Goal: Book appointment/travel/reservation

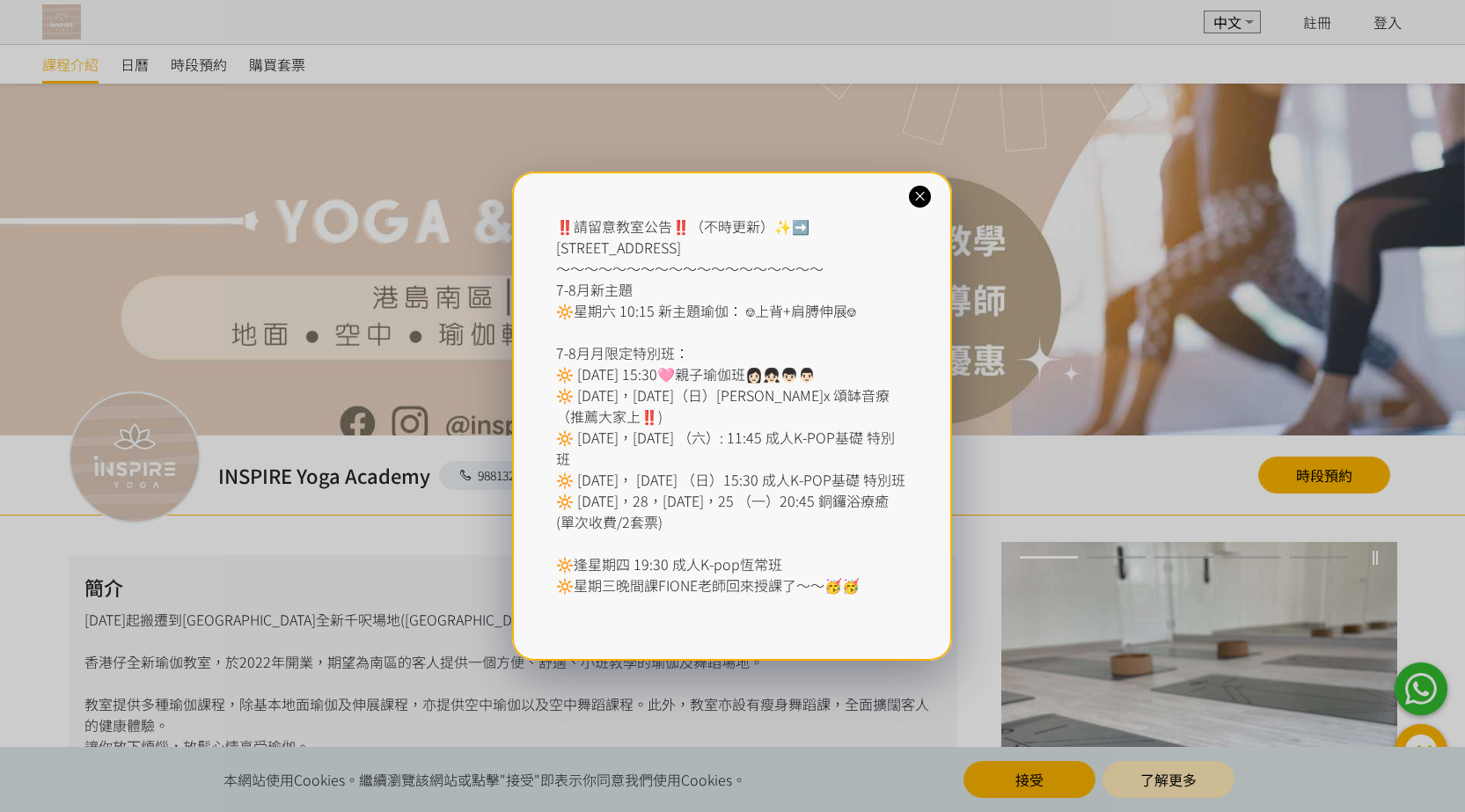
click at [918, 197] on icon at bounding box center [920, 195] width 16 height 16
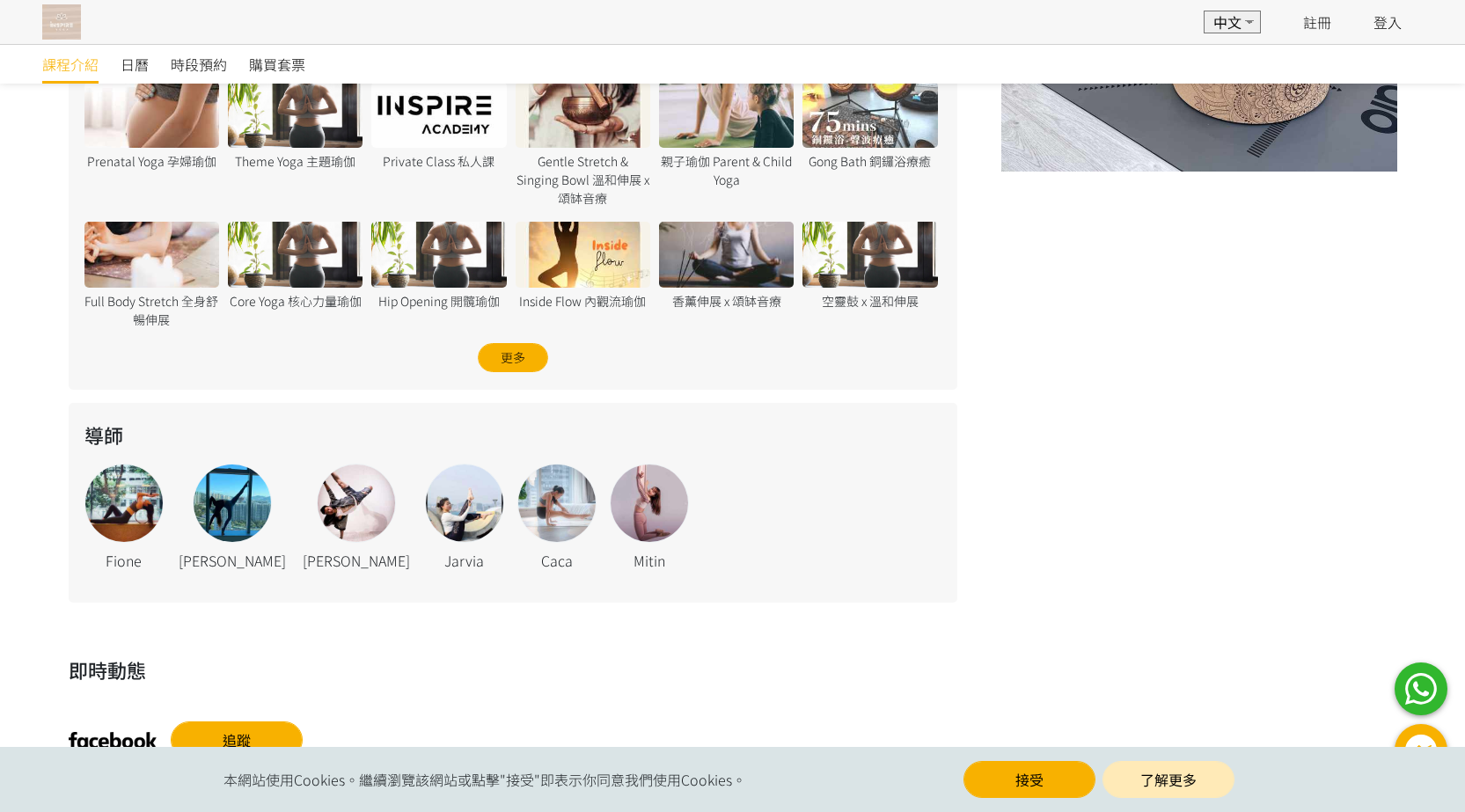
scroll to position [775, 0]
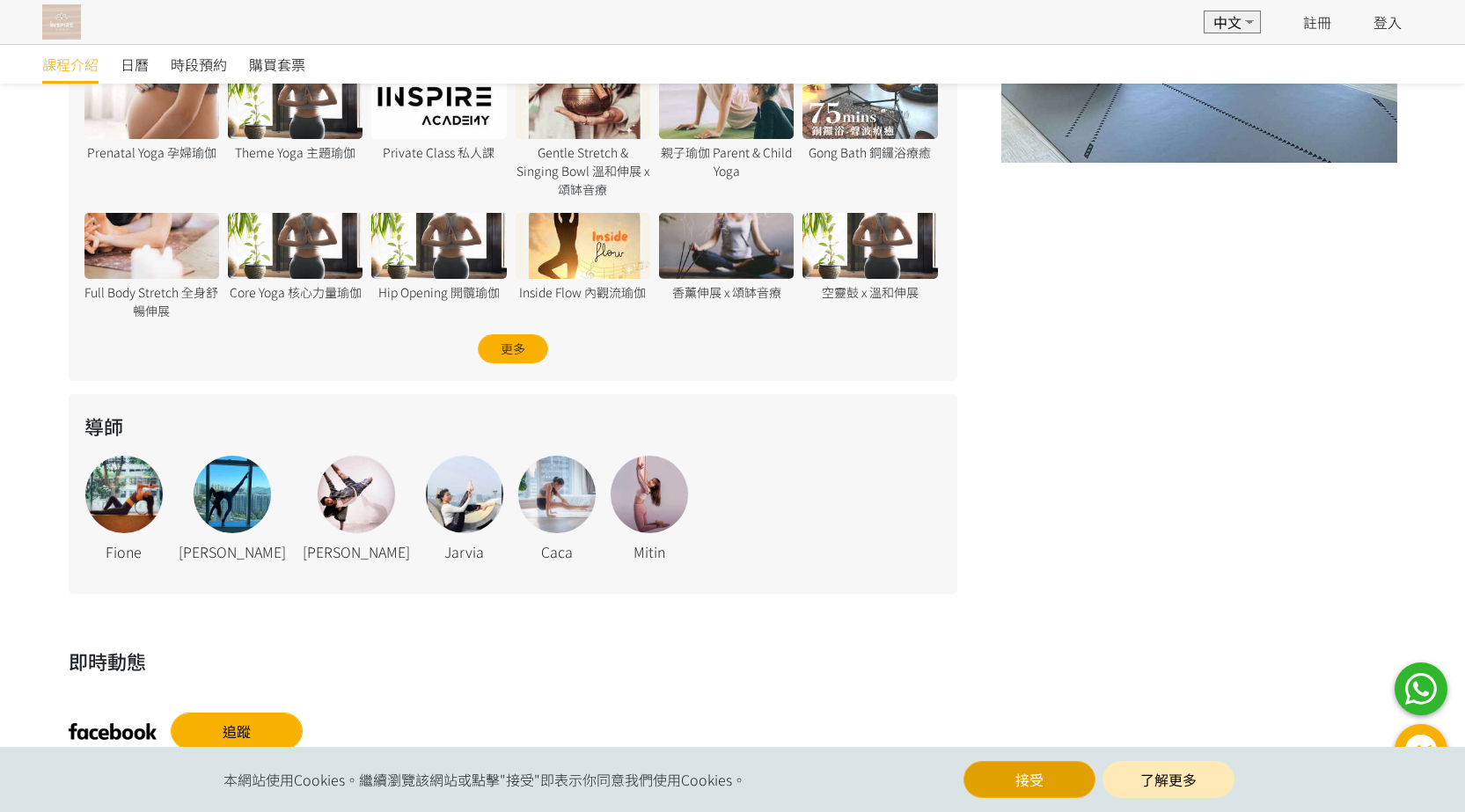
click at [1038, 779] on button "接受" at bounding box center [1029, 779] width 132 height 37
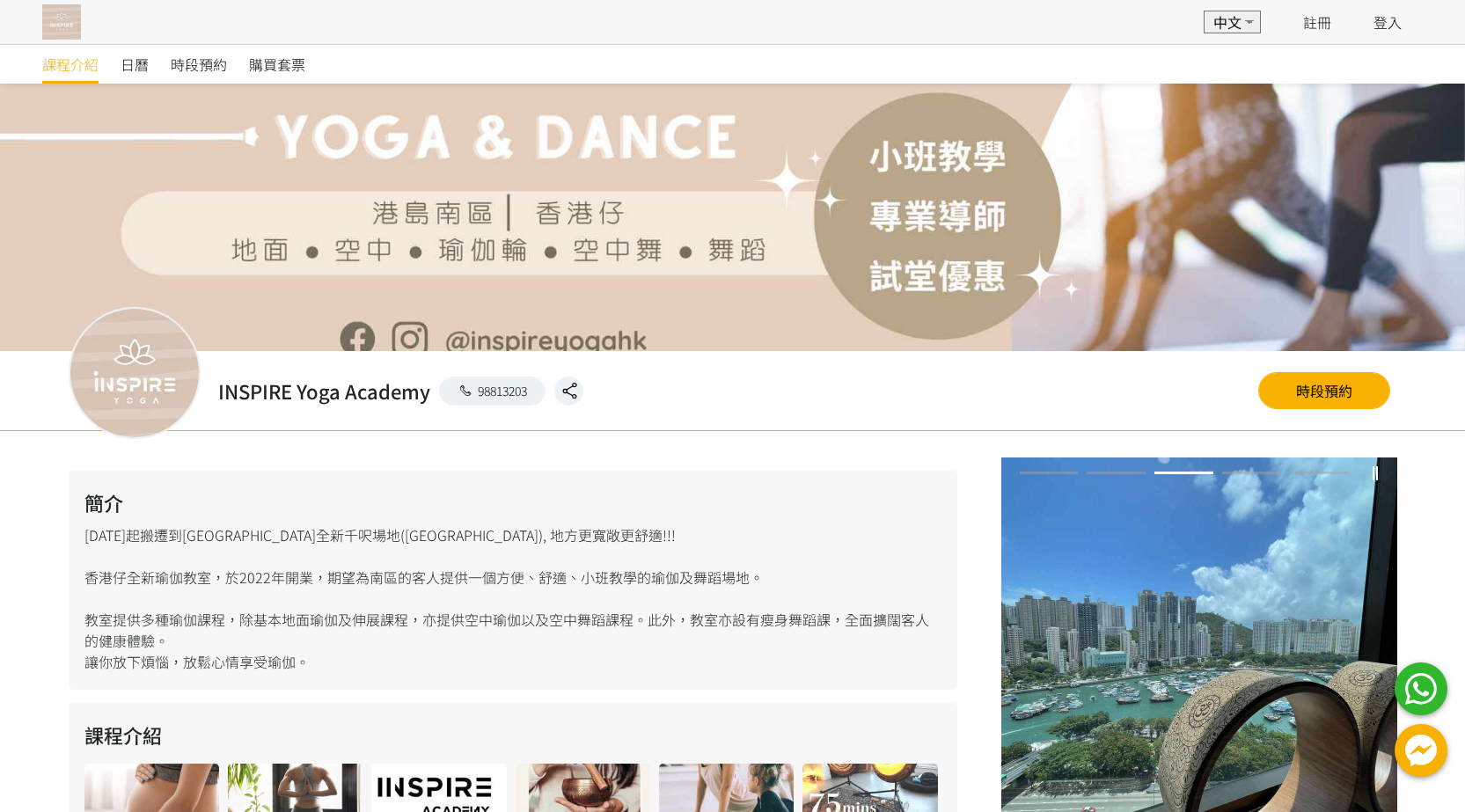
scroll to position [82, 0]
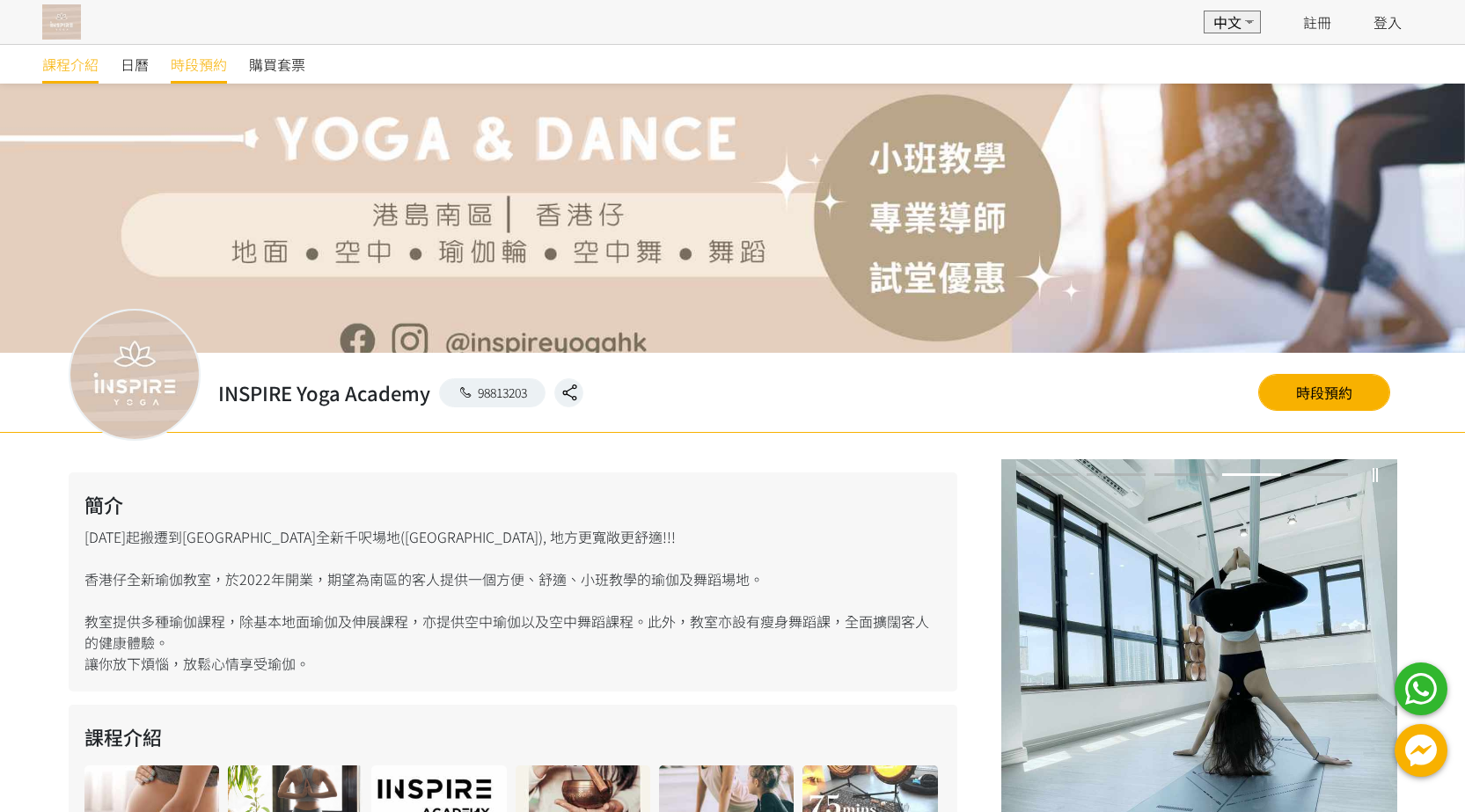
click at [198, 64] on span "時段預約" at bounding box center [198, 64] width 56 height 21
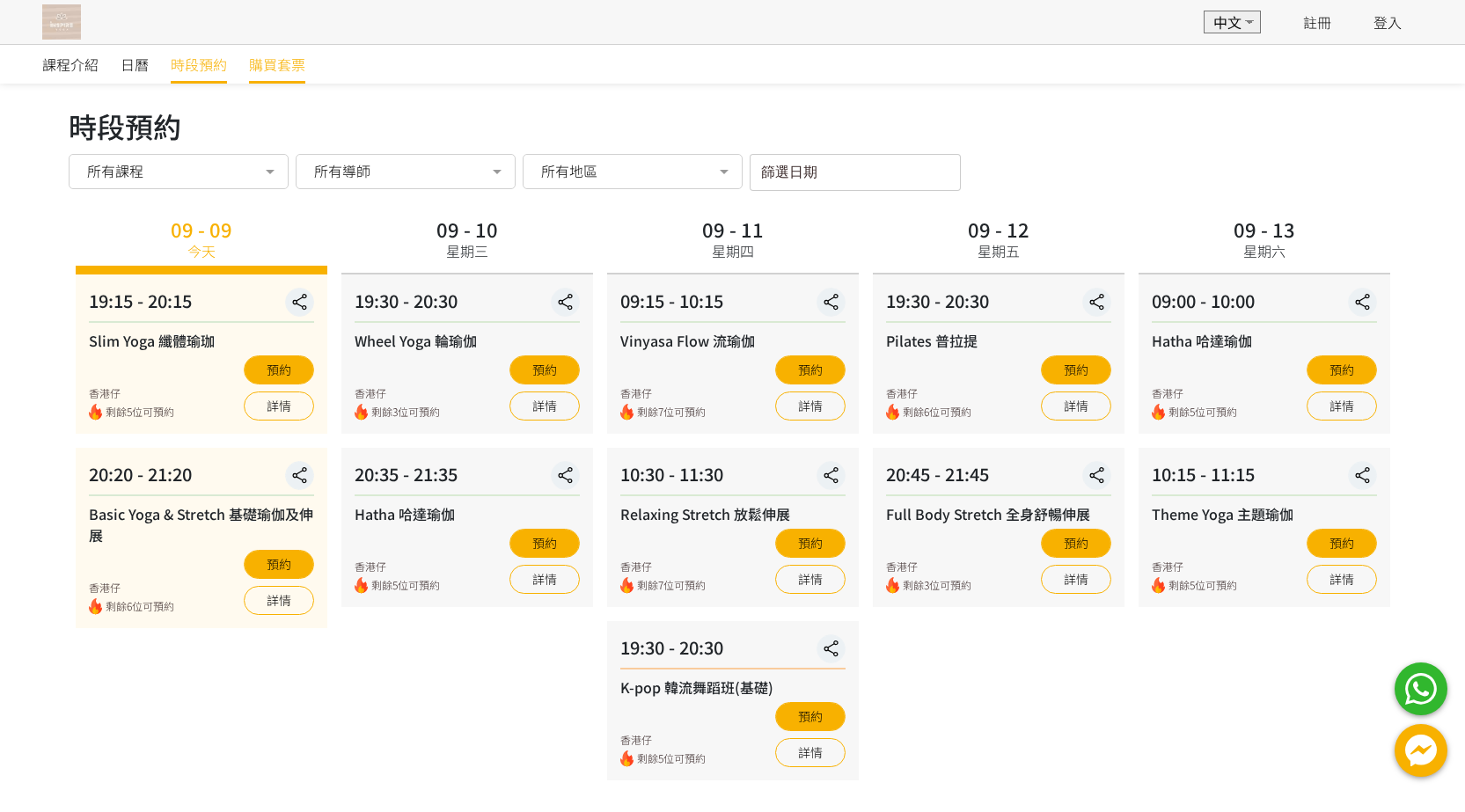
click at [275, 68] on span "購買套票" at bounding box center [277, 64] width 56 height 21
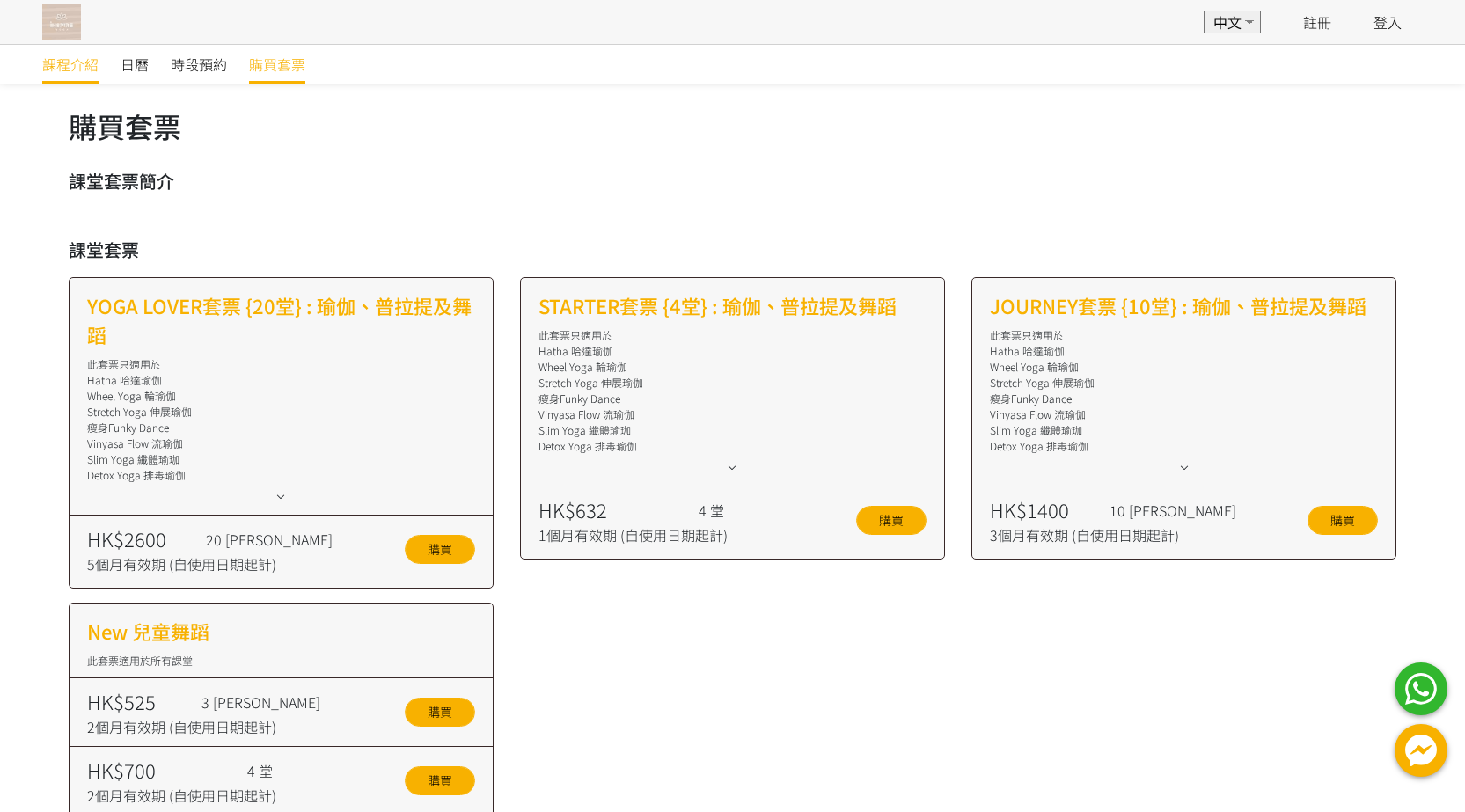
click at [77, 62] on span "課程介紹" at bounding box center [71, 64] width 56 height 21
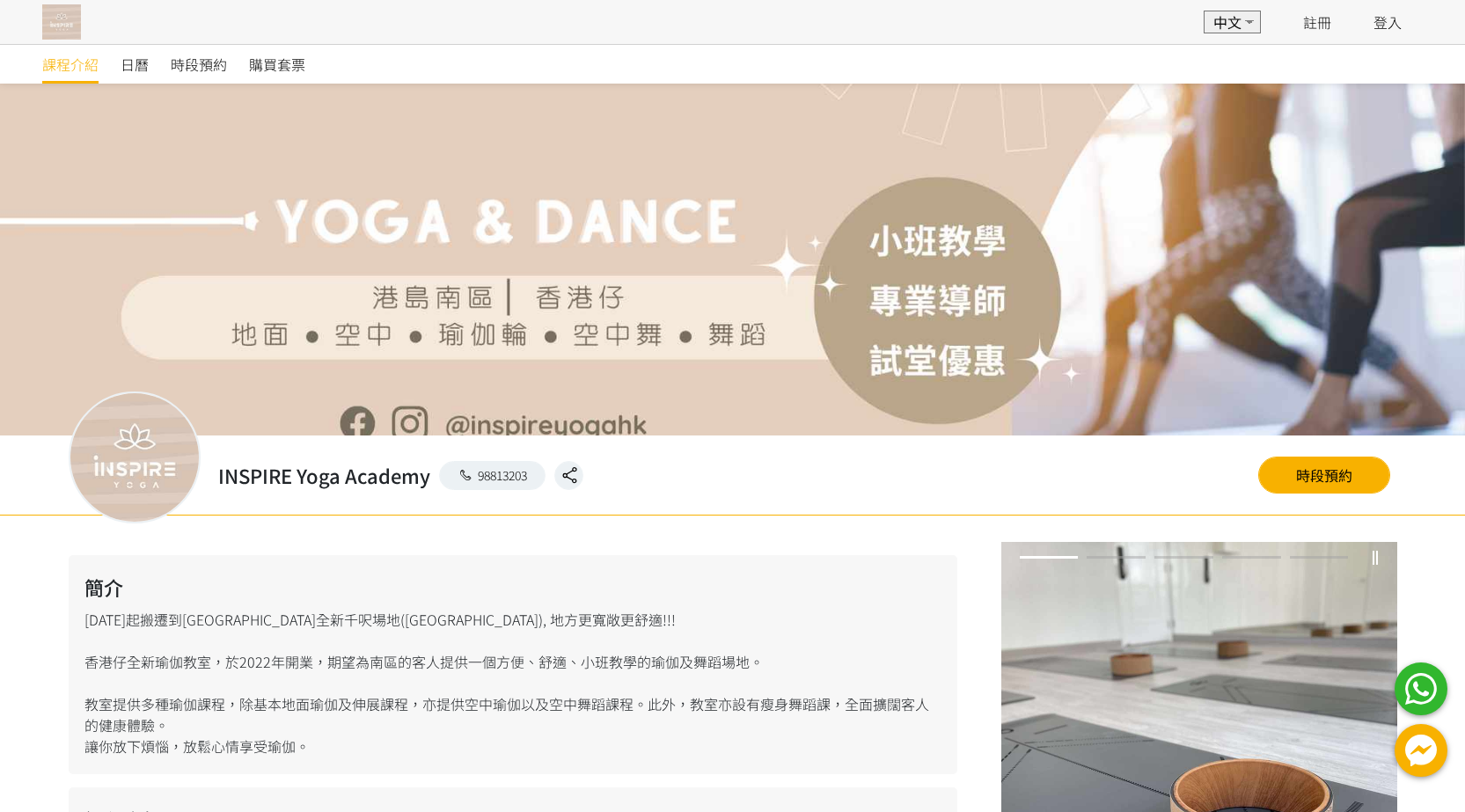
scroll to position [754, 0]
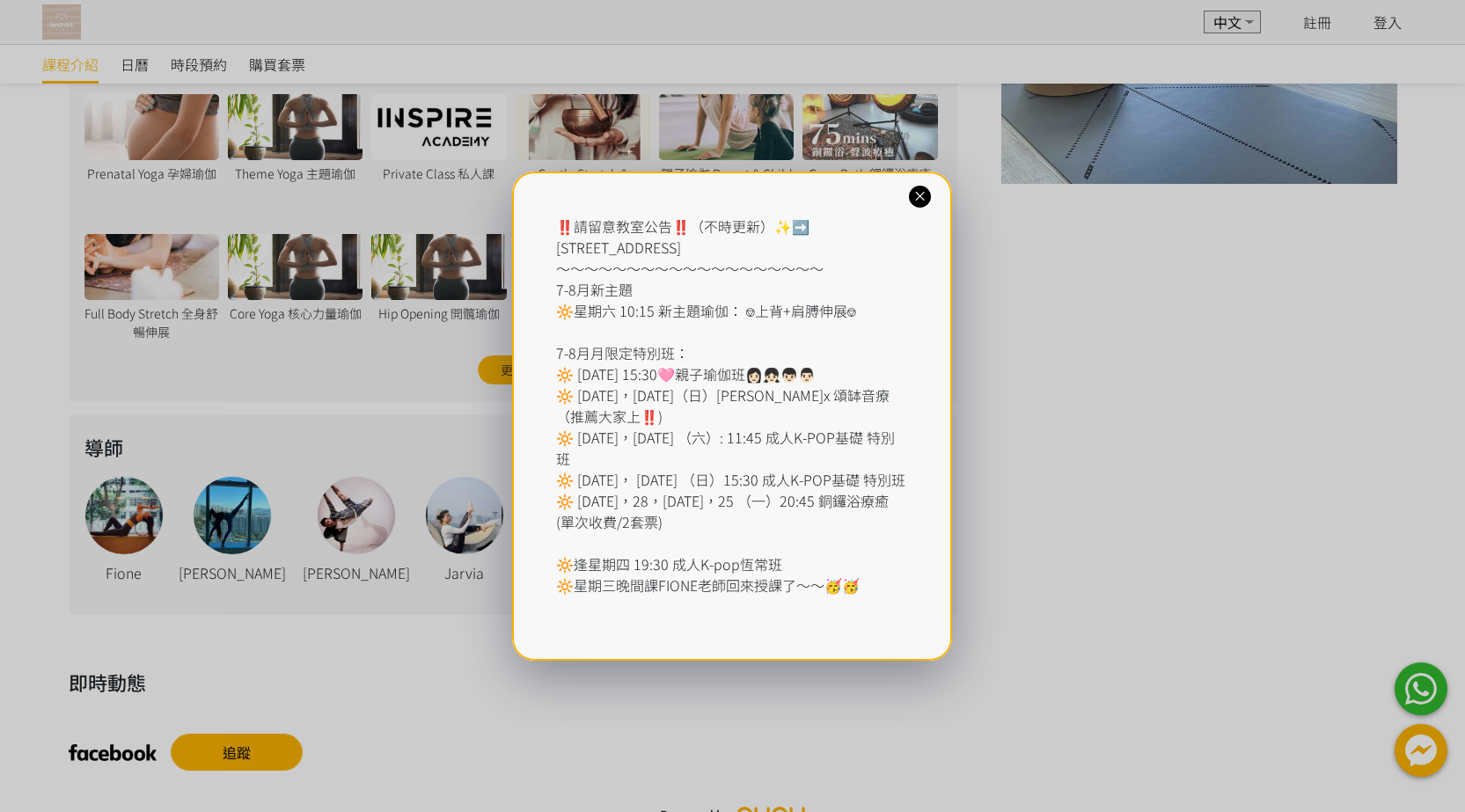
click at [912, 195] on icon at bounding box center [920, 195] width 16 height 16
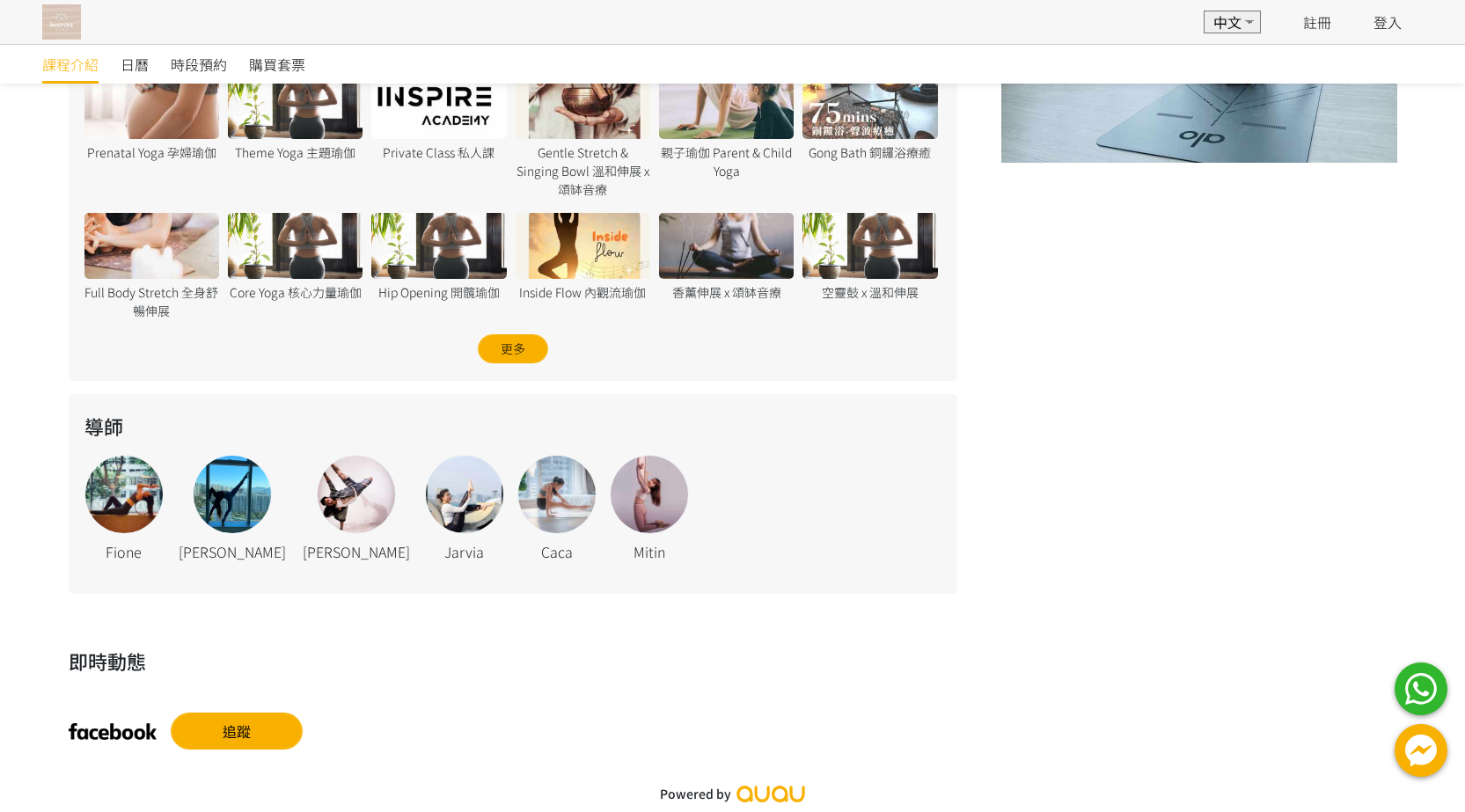
scroll to position [0, 0]
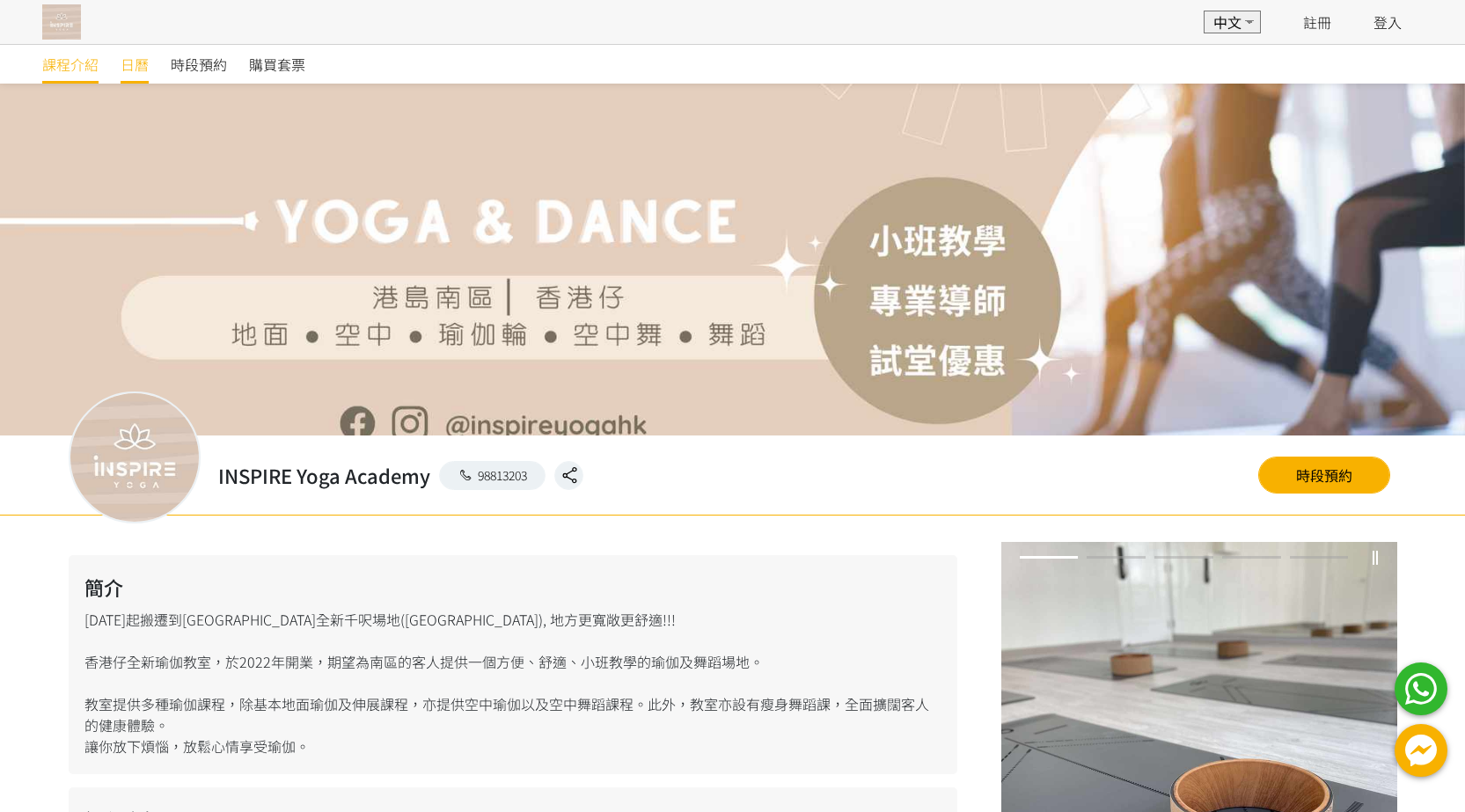
click at [131, 64] on span "日曆" at bounding box center [135, 64] width 28 height 21
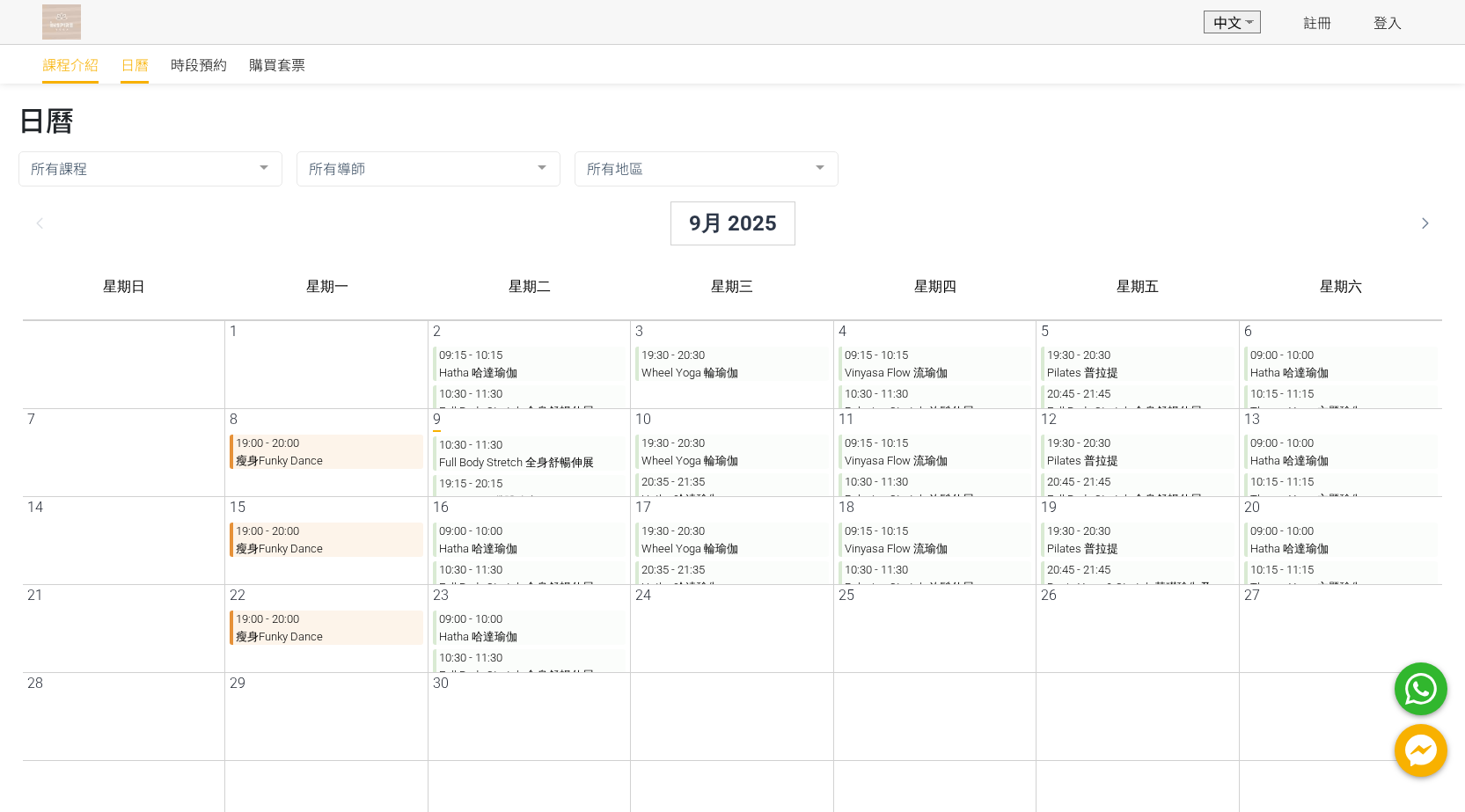
click at [64, 69] on span "課程介紹" at bounding box center [71, 64] width 56 height 21
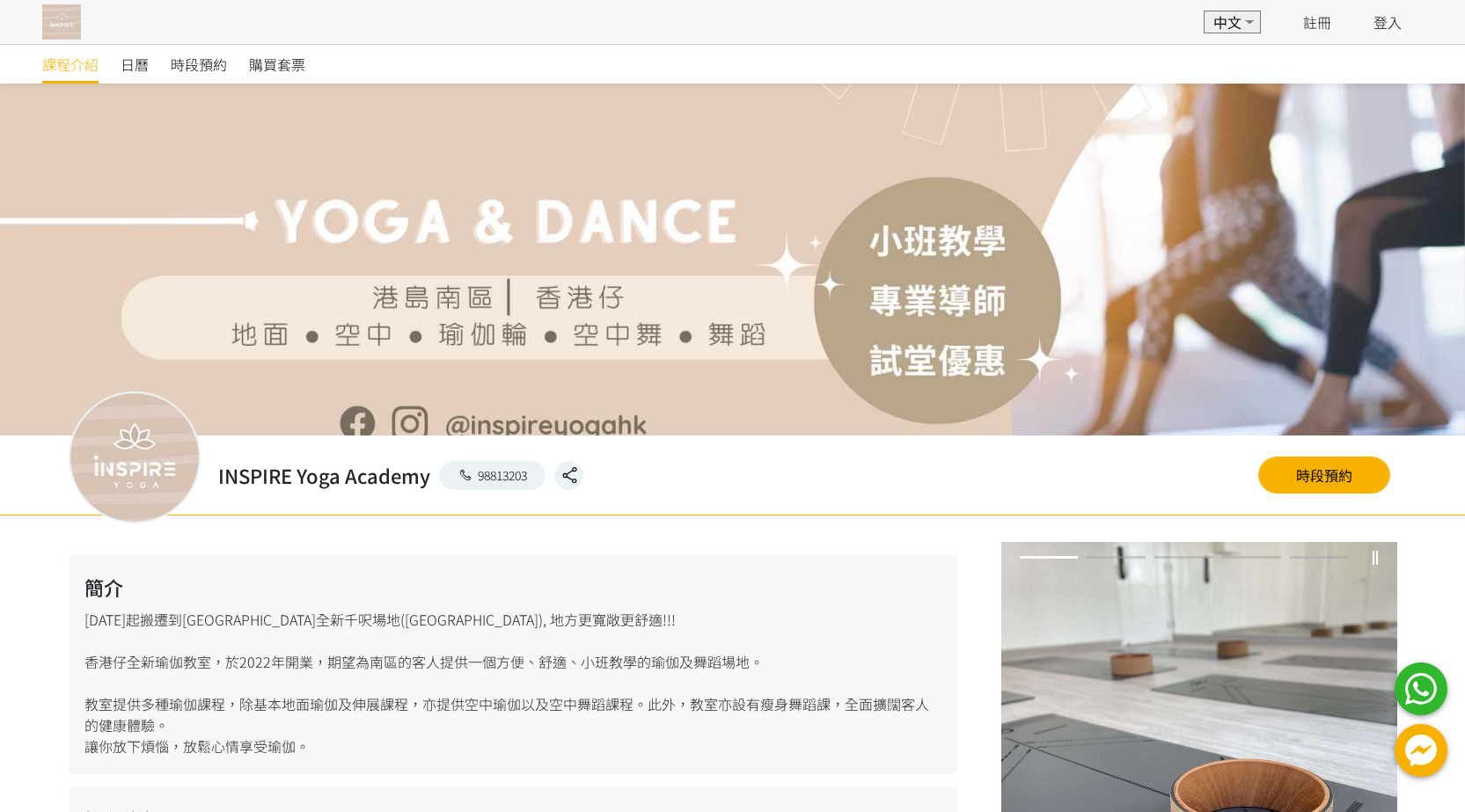
scroll to position [754, 0]
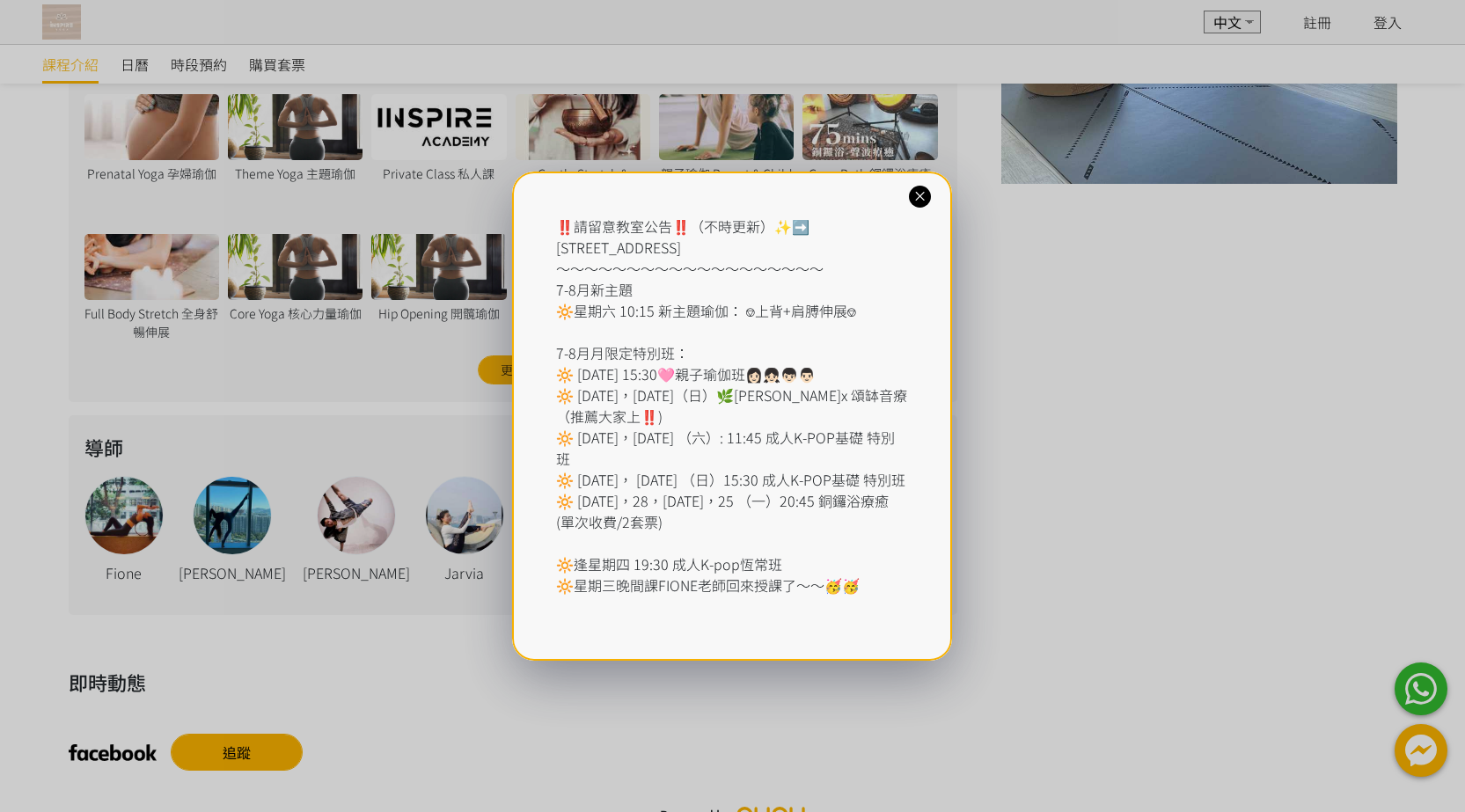
drag, startPoint x: 793, startPoint y: 252, endPoint x: 548, endPoint y: 251, distance: 245.0
click at [548, 251] on div "‼️請留意教室公告‼️（不時更新）✨➡️ [STREET_ADDRESS] ～～～～～～～～～～～～～～～～～～～ 7-8月新主題 🔆星期六 10:15 新主…" at bounding box center [732, 415] width 440 height 489
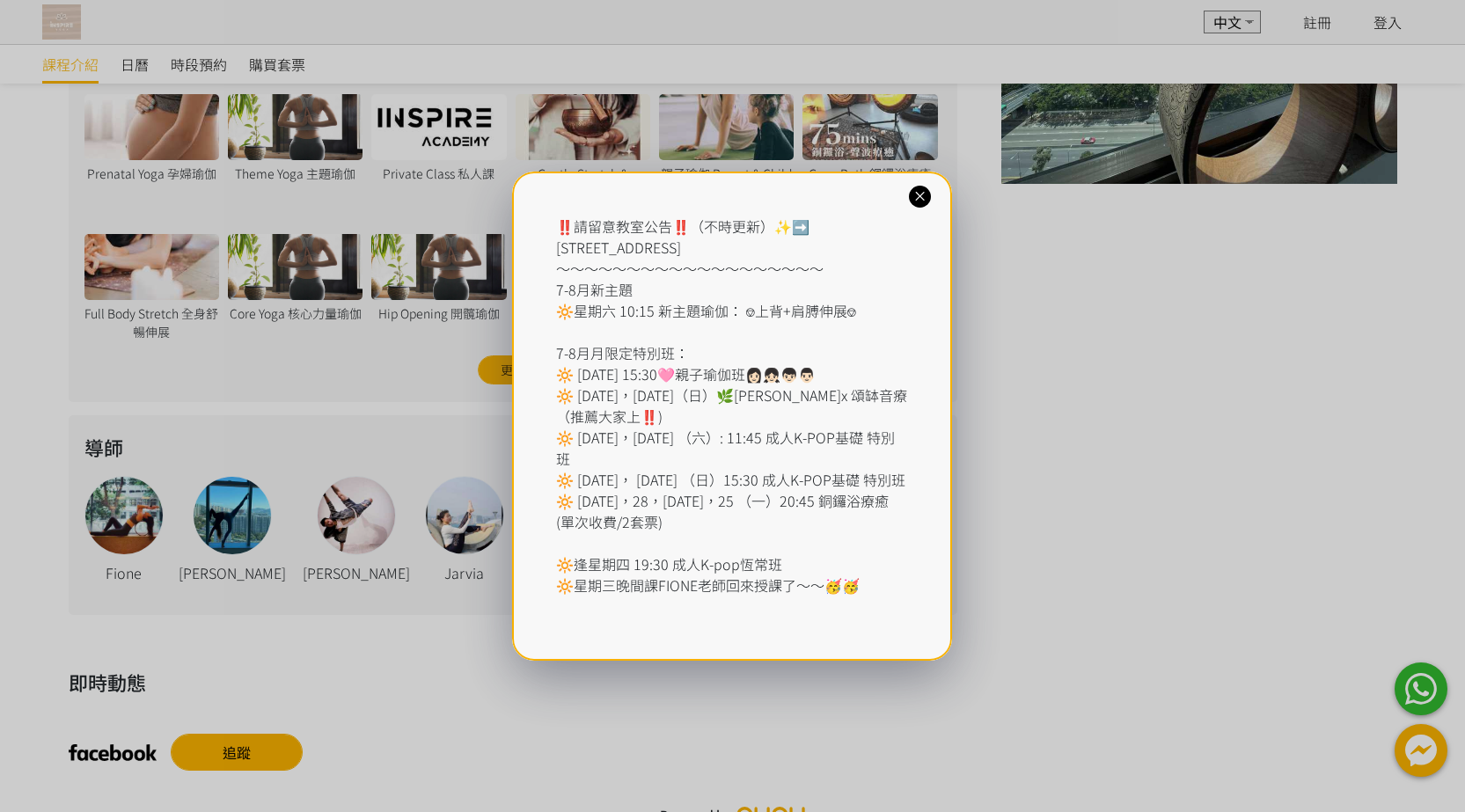
copy div "[STREET_ADDRESS]"
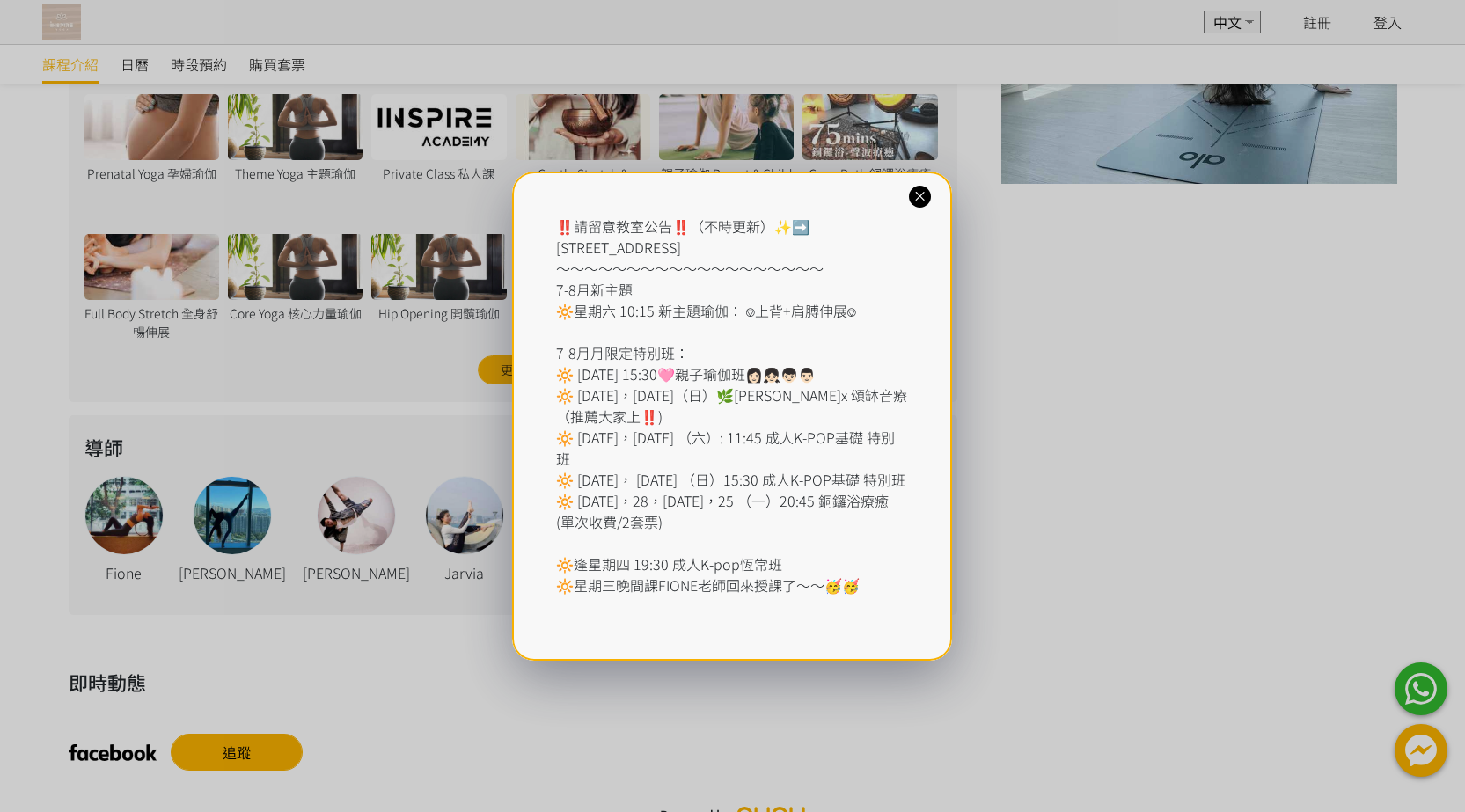
click at [914, 192] on icon at bounding box center [920, 195] width 16 height 16
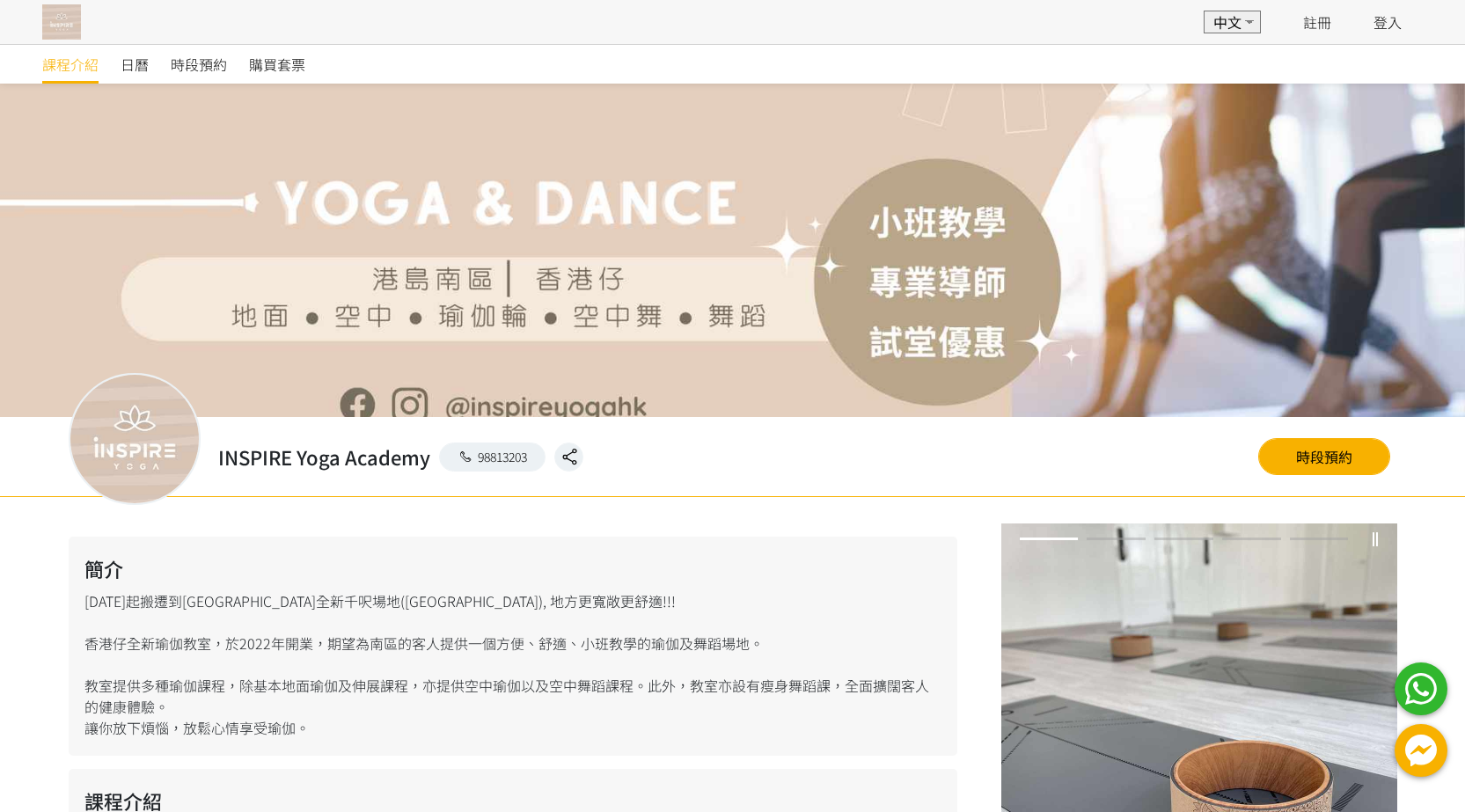
scroll to position [0, 0]
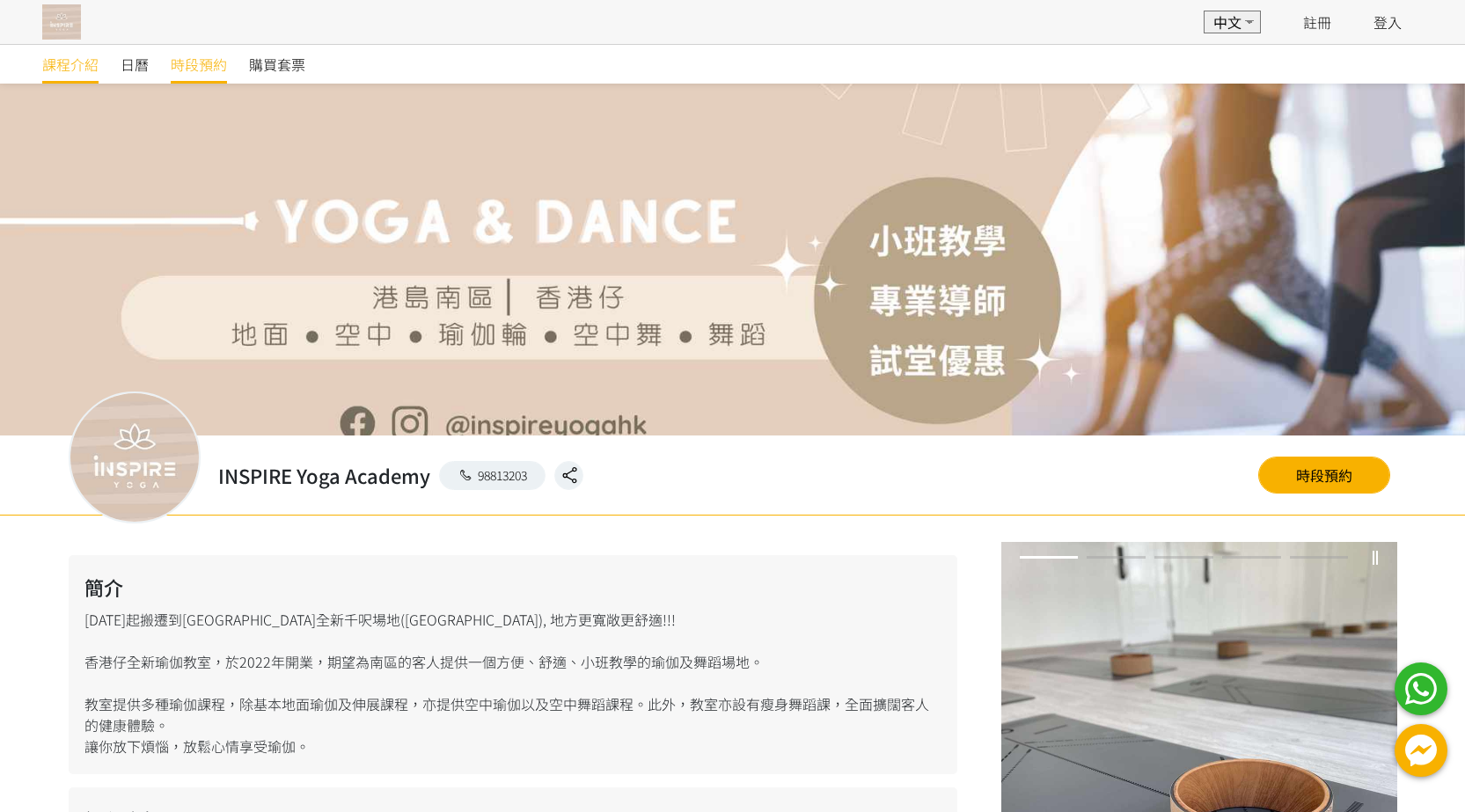
click at [186, 62] on span "時段預約" at bounding box center [198, 64] width 56 height 21
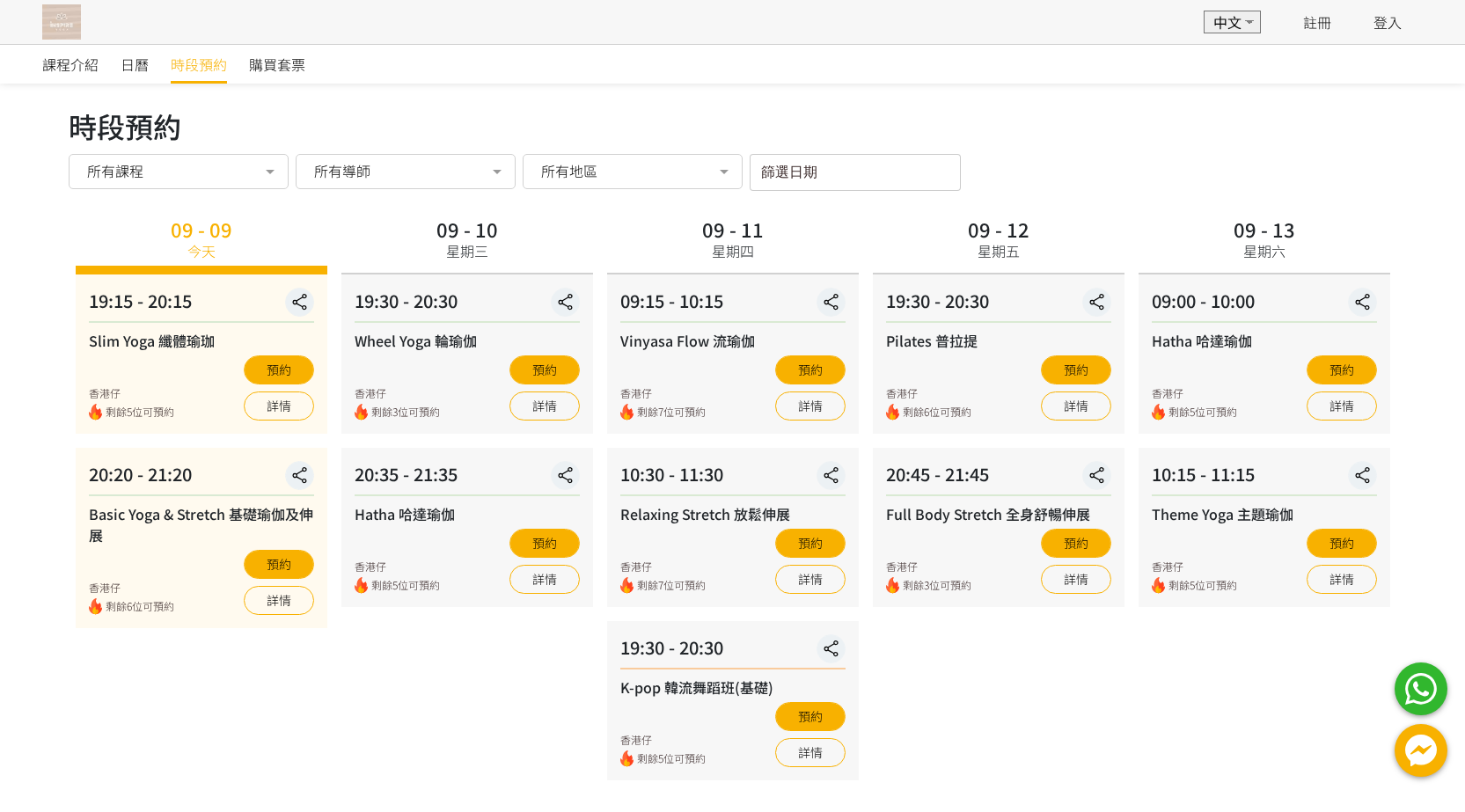
click at [1261, 253] on div "星期六" at bounding box center [1265, 251] width 43 height 21
click at [1249, 194] on div "時段預約 時段預約 所有課程 所有課程 Slim Yoga 纖體瑜珈 Basic Yoga & Stretch 基礎瑜伽及伸展 Wheel Yoga 輪瑜伽 …" at bounding box center [733, 550] width 1328 height 891
click at [224, 182] on div "所有課程" at bounding box center [178, 171] width 220 height 35
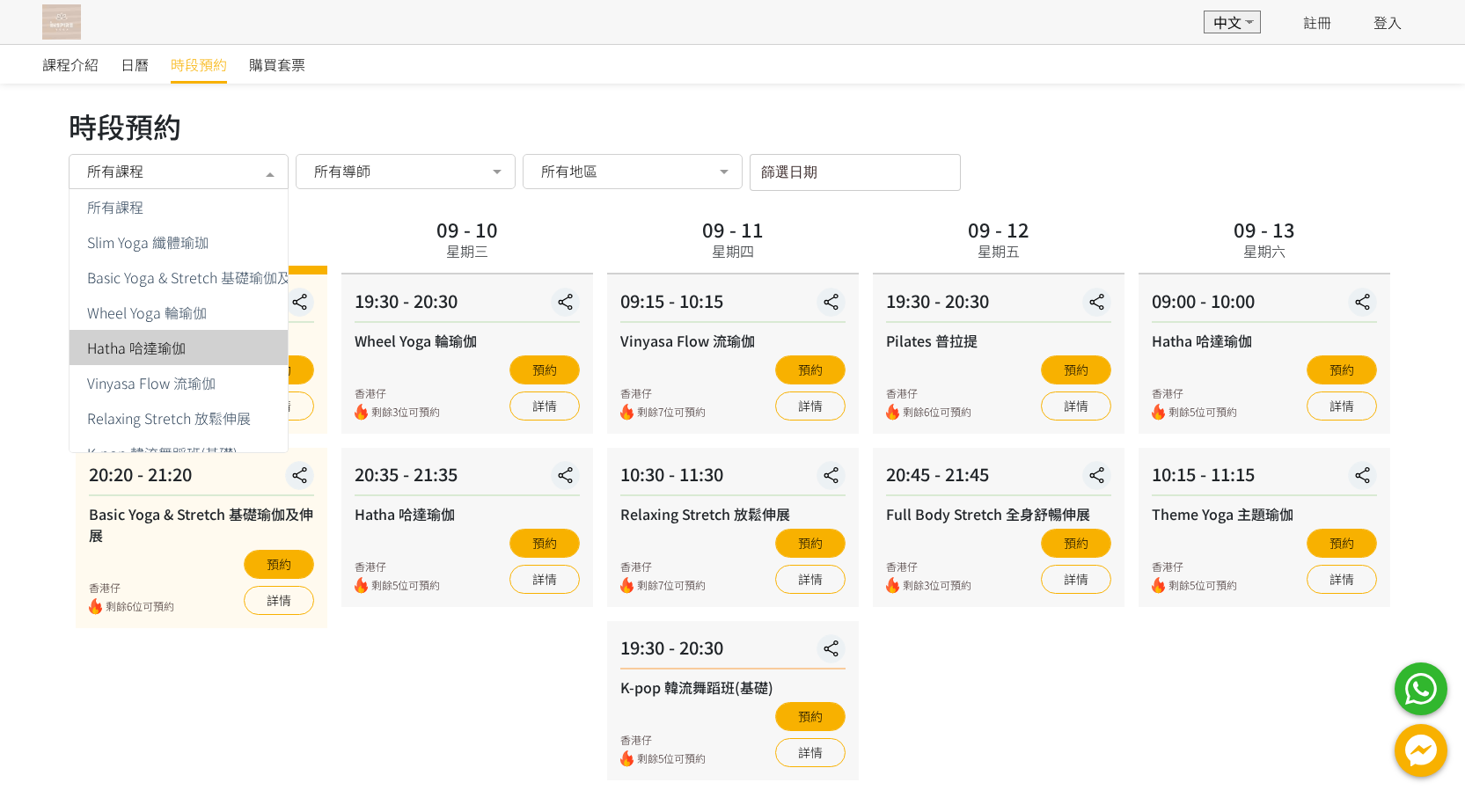
click at [225, 338] on span "Hatha 哈達瑜伽" at bounding box center [199, 347] width 260 height 35
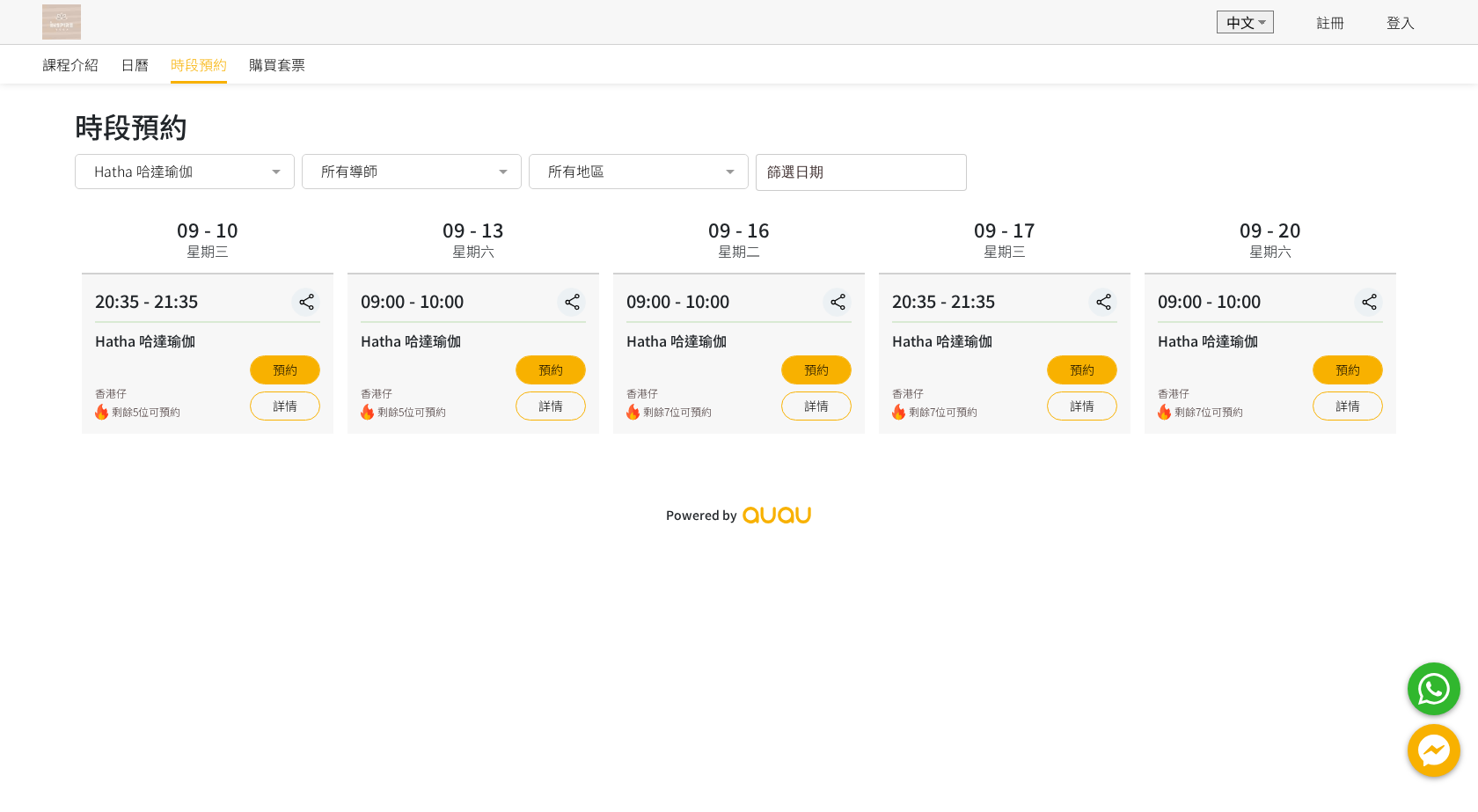
click at [684, 178] on div "所有地區" at bounding box center [639, 170] width 196 height 17
click at [651, 235] on span "[GEOGRAPHIC_DATA]10號[GEOGRAPHIC_DATA]" at bounding box center [617, 242] width 139 height 15
click at [822, 188] on div "篩選日期 September 2025 Sun Mon Tue Wed Thu Fri Sat 1 2 3 4 5 6 7 8 9 10 11 12 13 1…" at bounding box center [861, 172] width 211 height 37
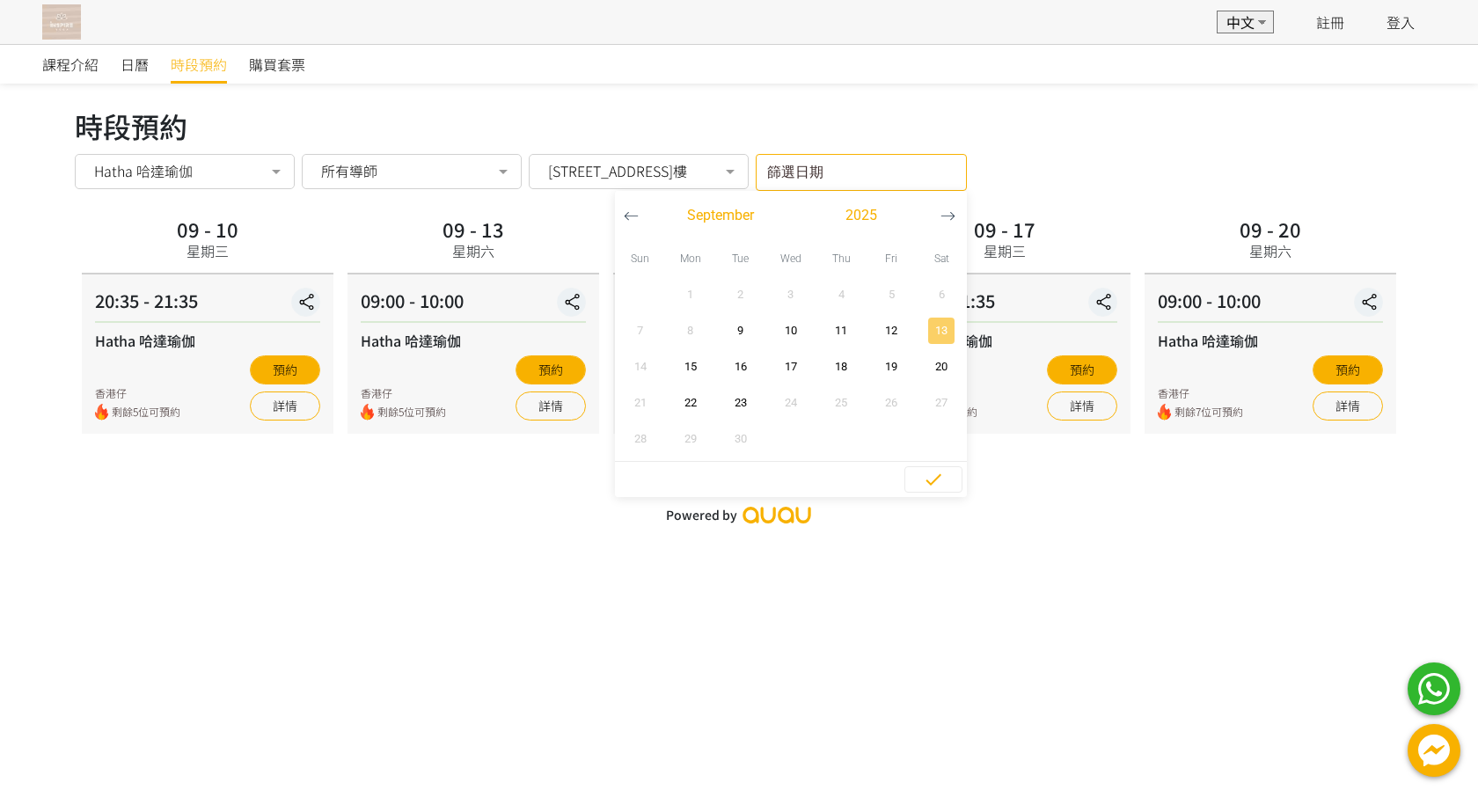
click at [961, 340] on span "13" at bounding box center [941, 331] width 40 height 17
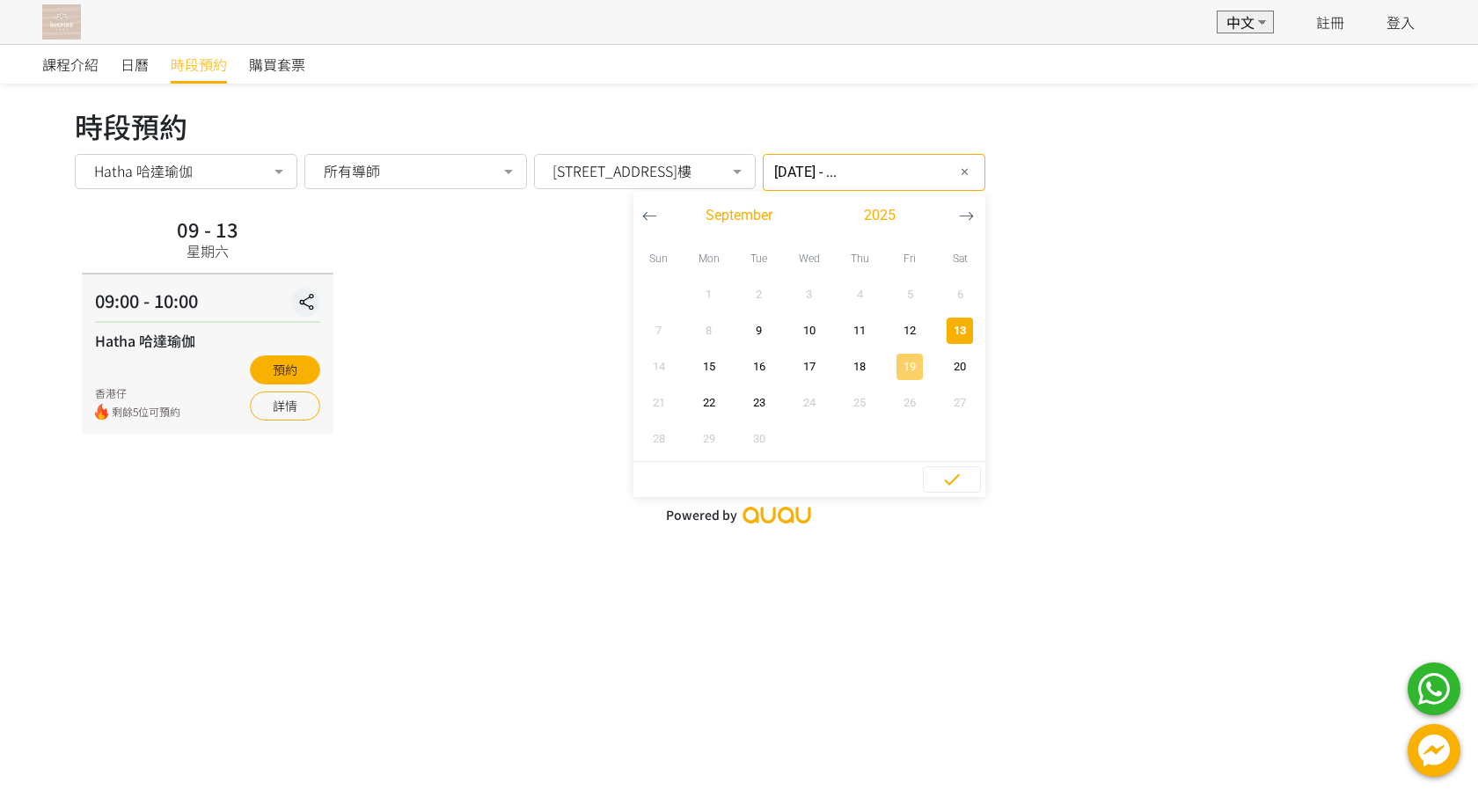
click at [910, 369] on span "19" at bounding box center [910, 367] width 40 height 17
type input "2025-09-13 - 2025-09-19"
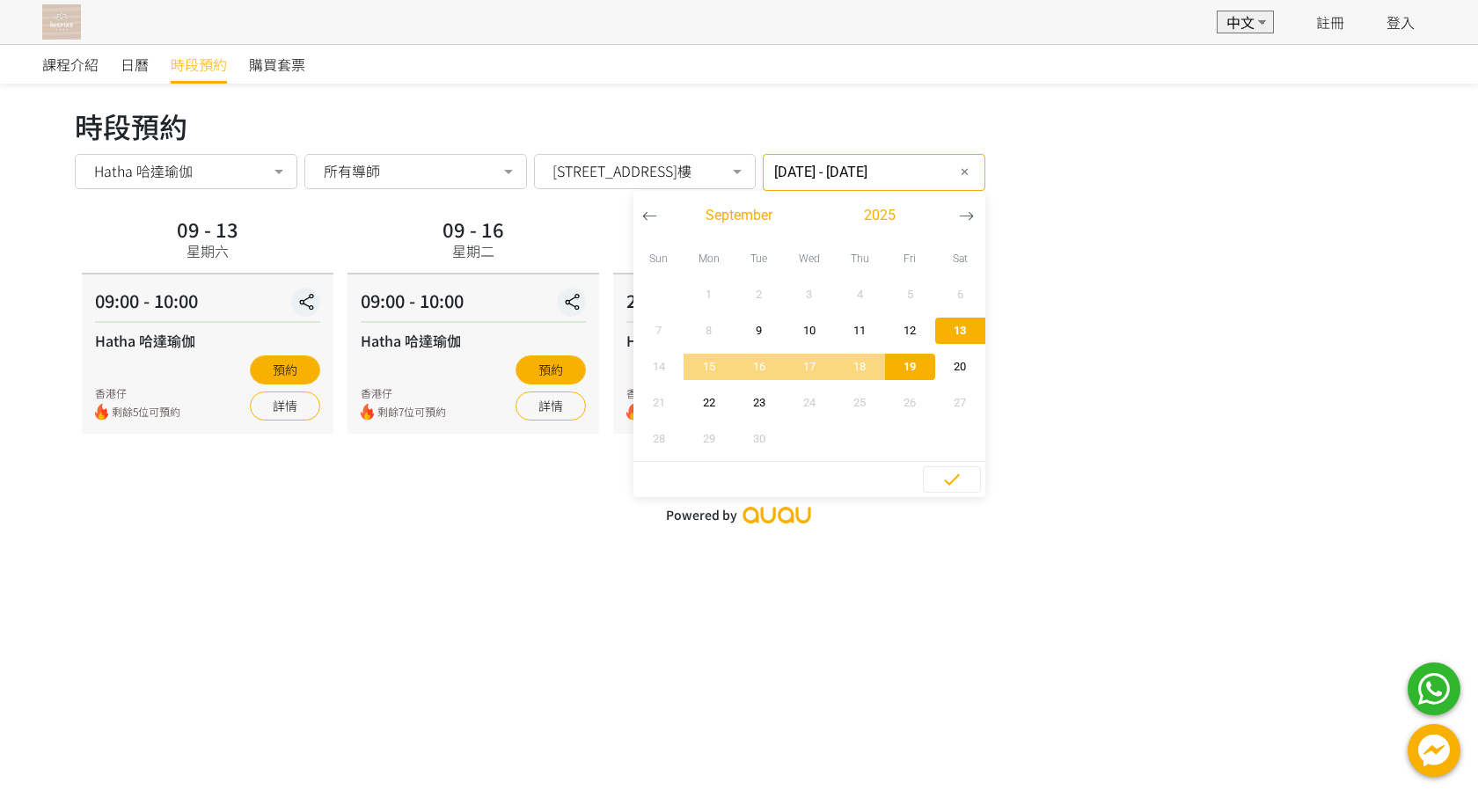
click at [1193, 236] on div "09 - 13 星期六 09:00 - 10:00 Hatha 哈達瑜伽 香港仔 剩餘5位可預約 預約 詳情 09 - 16 星期二 09:00 - 10:0…" at bounding box center [739, 322] width 1328 height 222
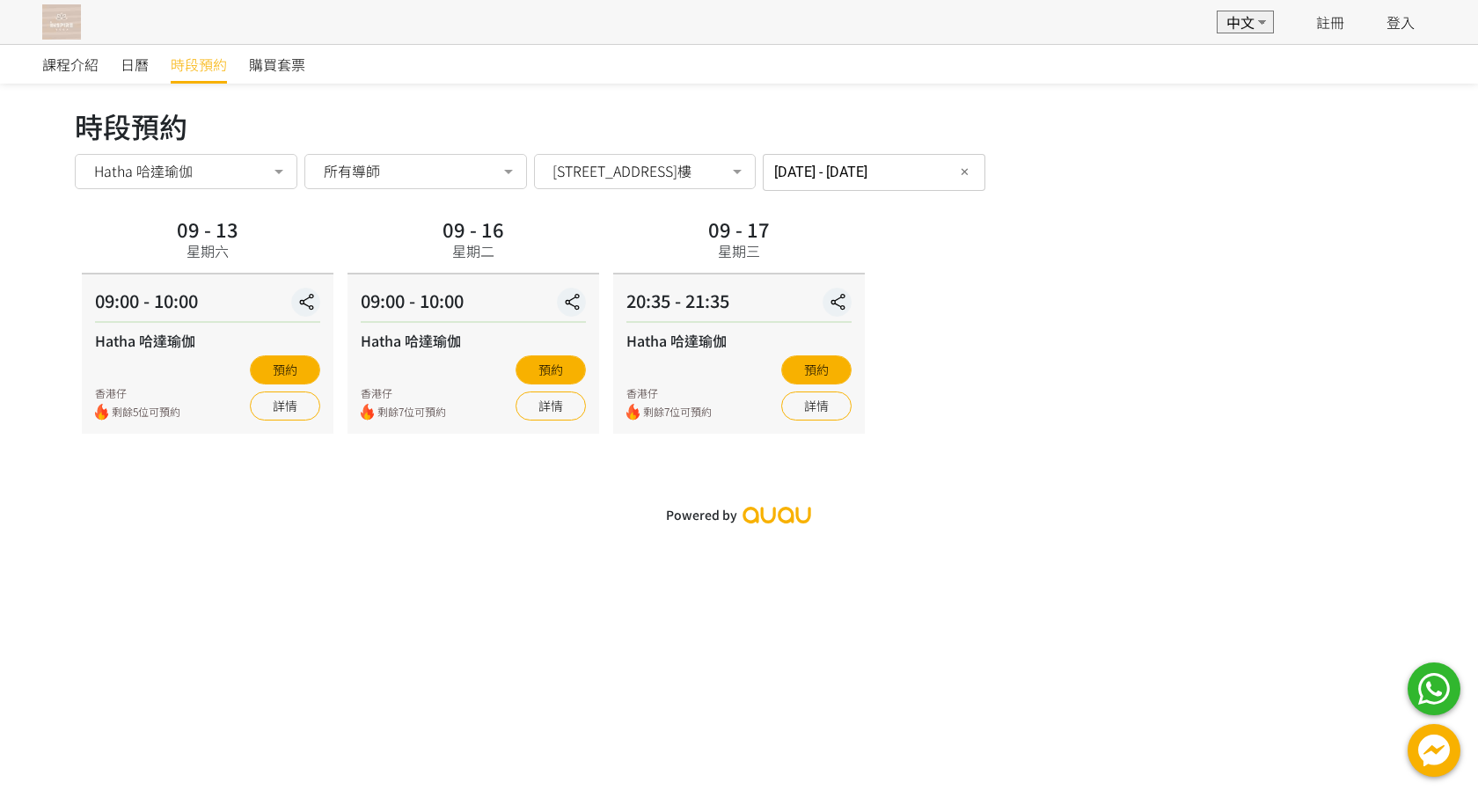
click at [430, 533] on html "EN 中文 註冊 登入 EN 中文 登入 課程介紹 日曆 時段預約 購買套票 時段預約 時段預約 Hatha 哈達瑜伽 所有課程 Slim Yoga 纖體瑜珈…" at bounding box center [739, 266] width 1478 height 533
click at [278, 58] on span "購買套票" at bounding box center [277, 64] width 56 height 21
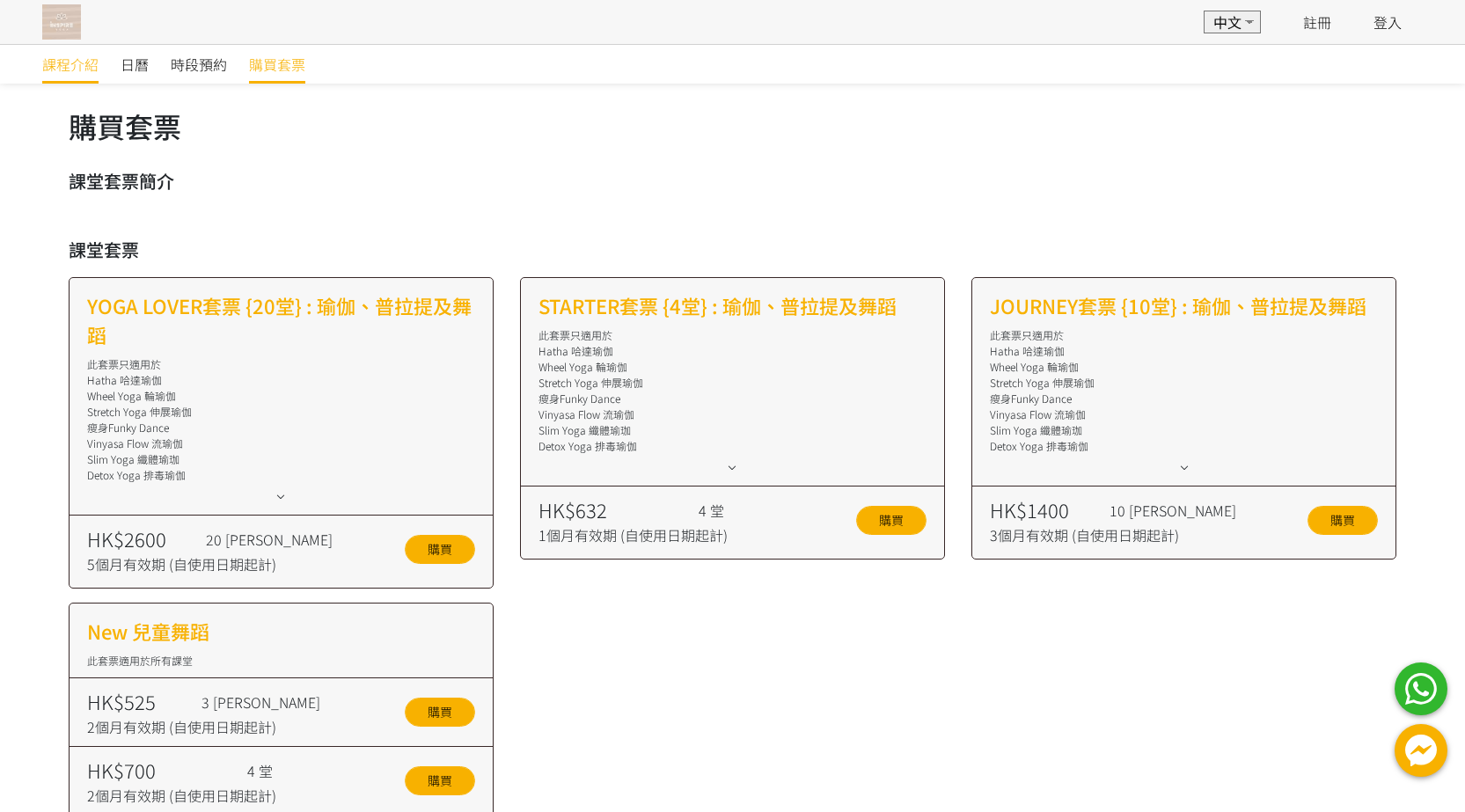
click at [73, 62] on span "課程介紹" at bounding box center [71, 64] width 56 height 21
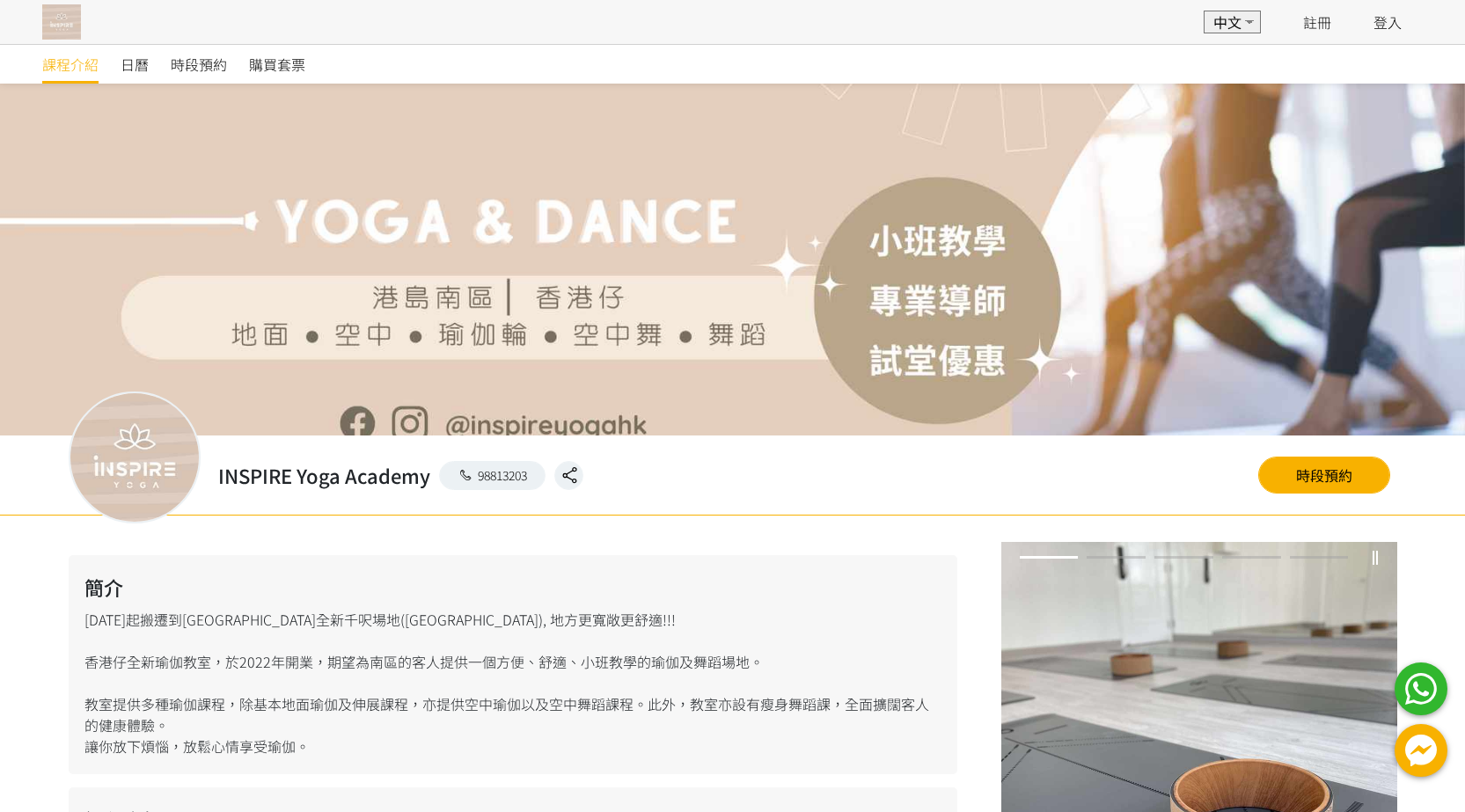
scroll to position [754, 0]
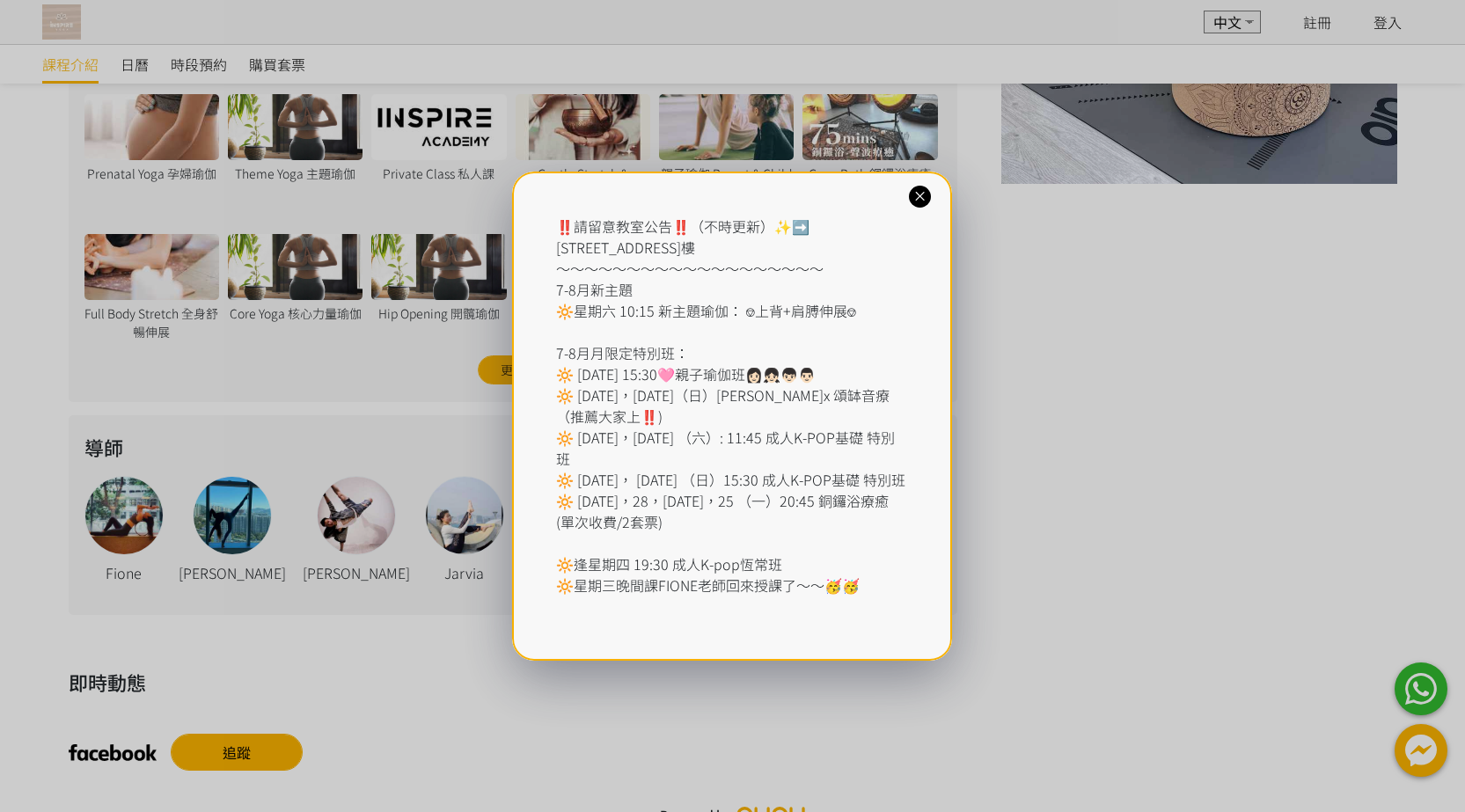
click at [800, 248] on div "‼️請留意教室公告‼️（不時更新）✨➡️ 香港仔東勝道10號朗盈商業大廈9樓 ～～～～～～～～～～～～～～～～～～～ 7-8月新主題 🔆星期六 10:15 新…" at bounding box center [732, 406] width 352 height 380
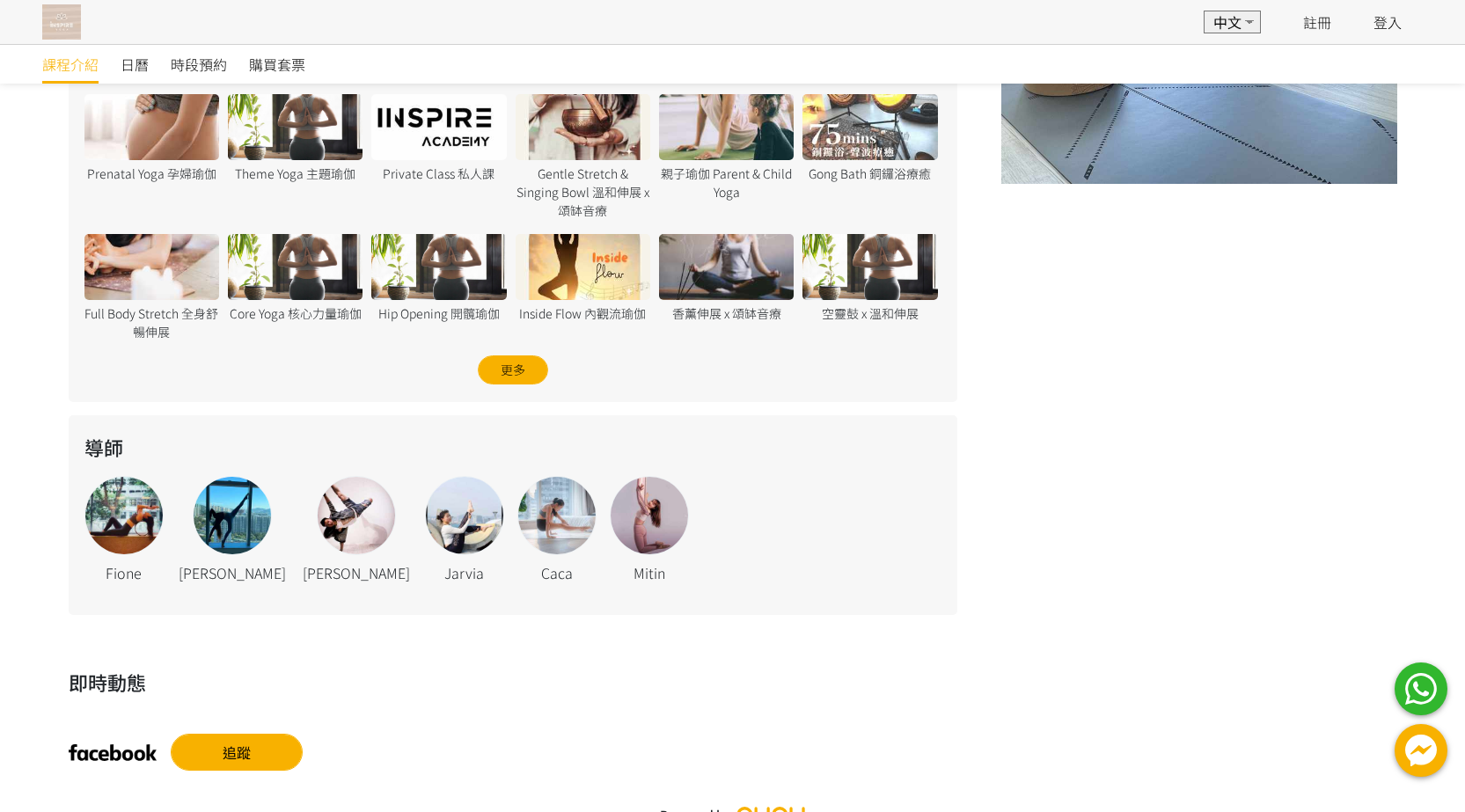
drag, startPoint x: 1026, startPoint y: 319, endPoint x: 961, endPoint y: 294, distance: 69.6
click at [961, 294] on div "‹ ›" at bounding box center [1177, 201] width 440 height 827
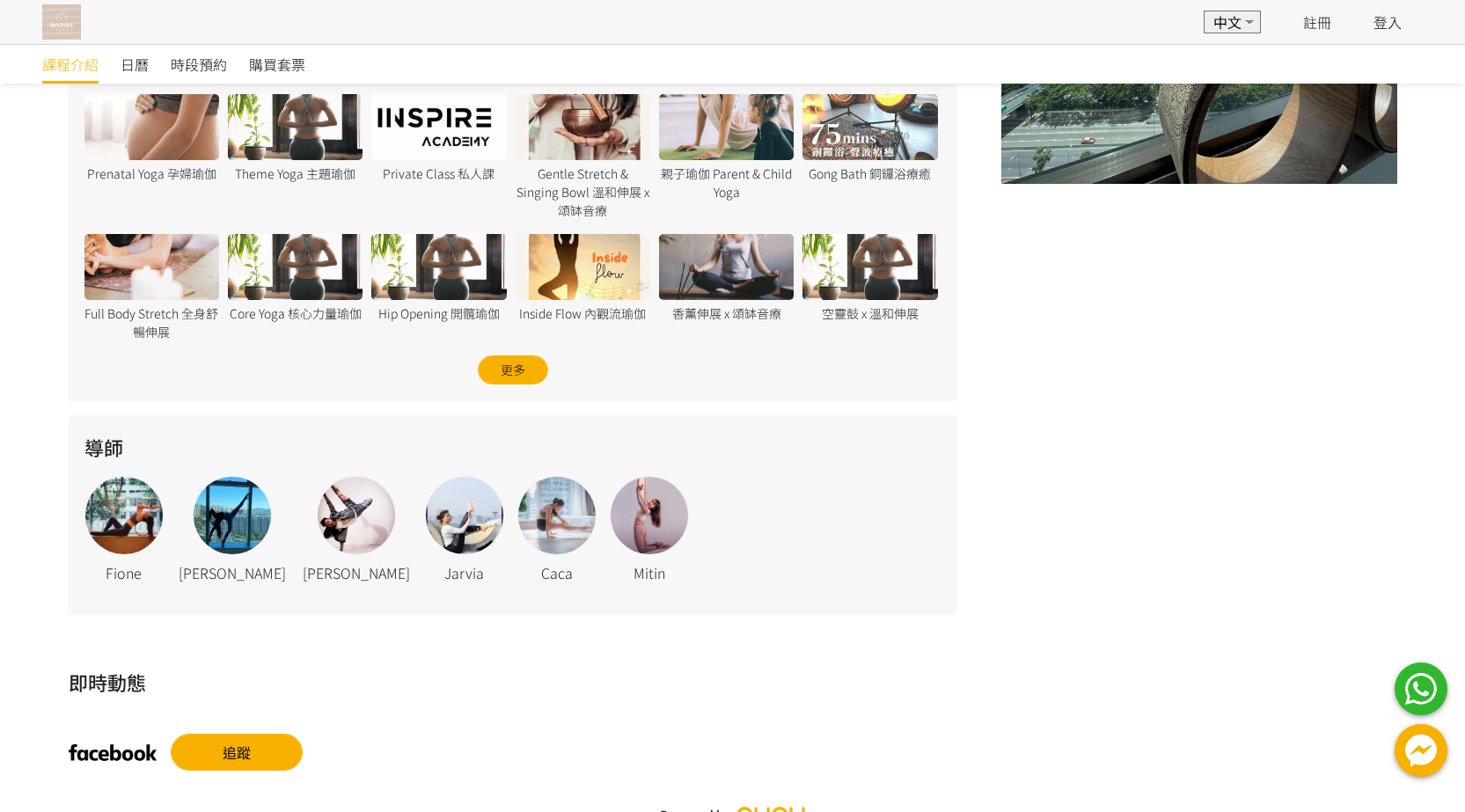
click at [428, 179] on div "Private Class 私人課" at bounding box center [439, 173] width 135 height 18
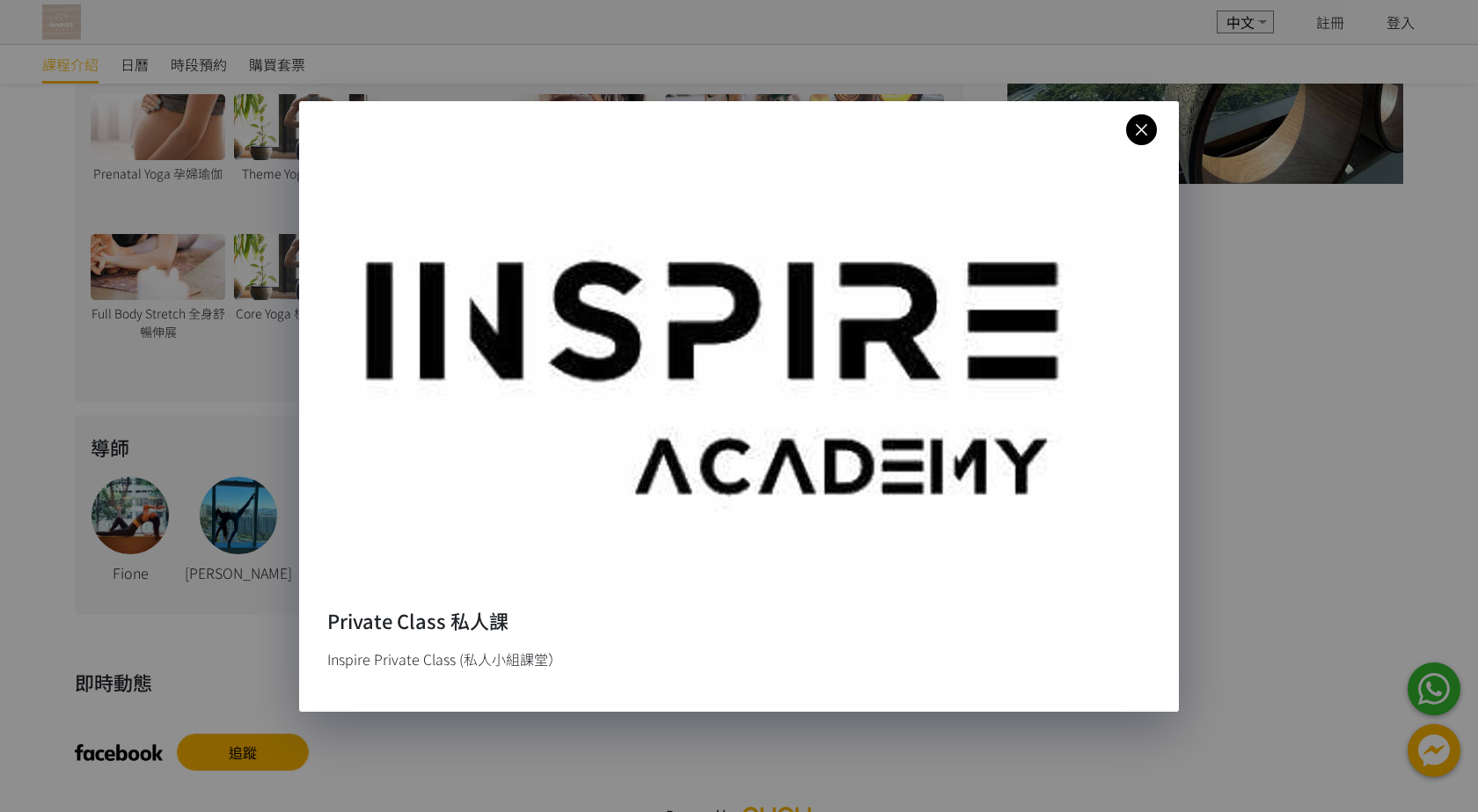
click at [436, 173] on div at bounding box center [739, 377] width 824 height 439
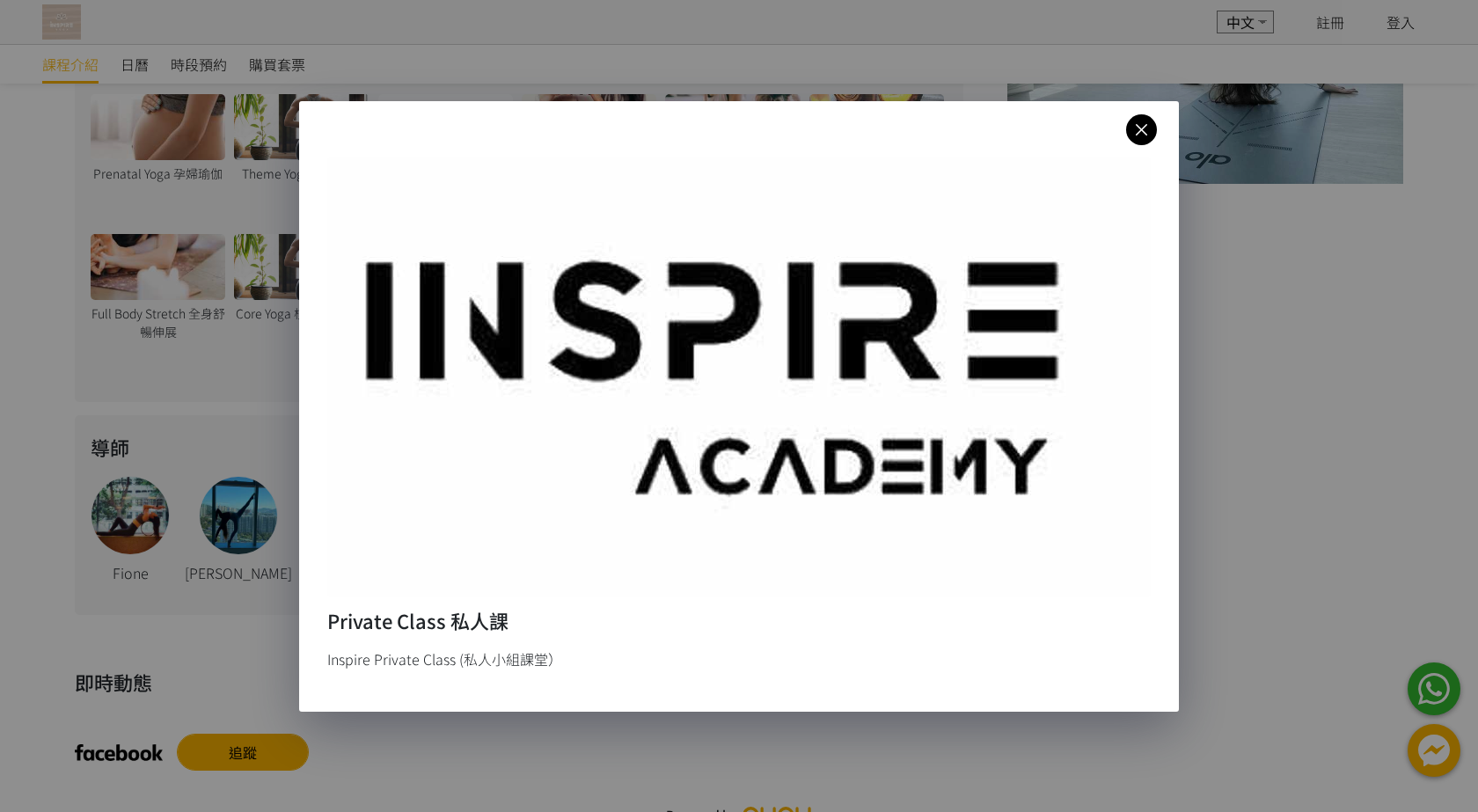
click at [1156, 133] on icon at bounding box center [1141, 130] width 31 height 22
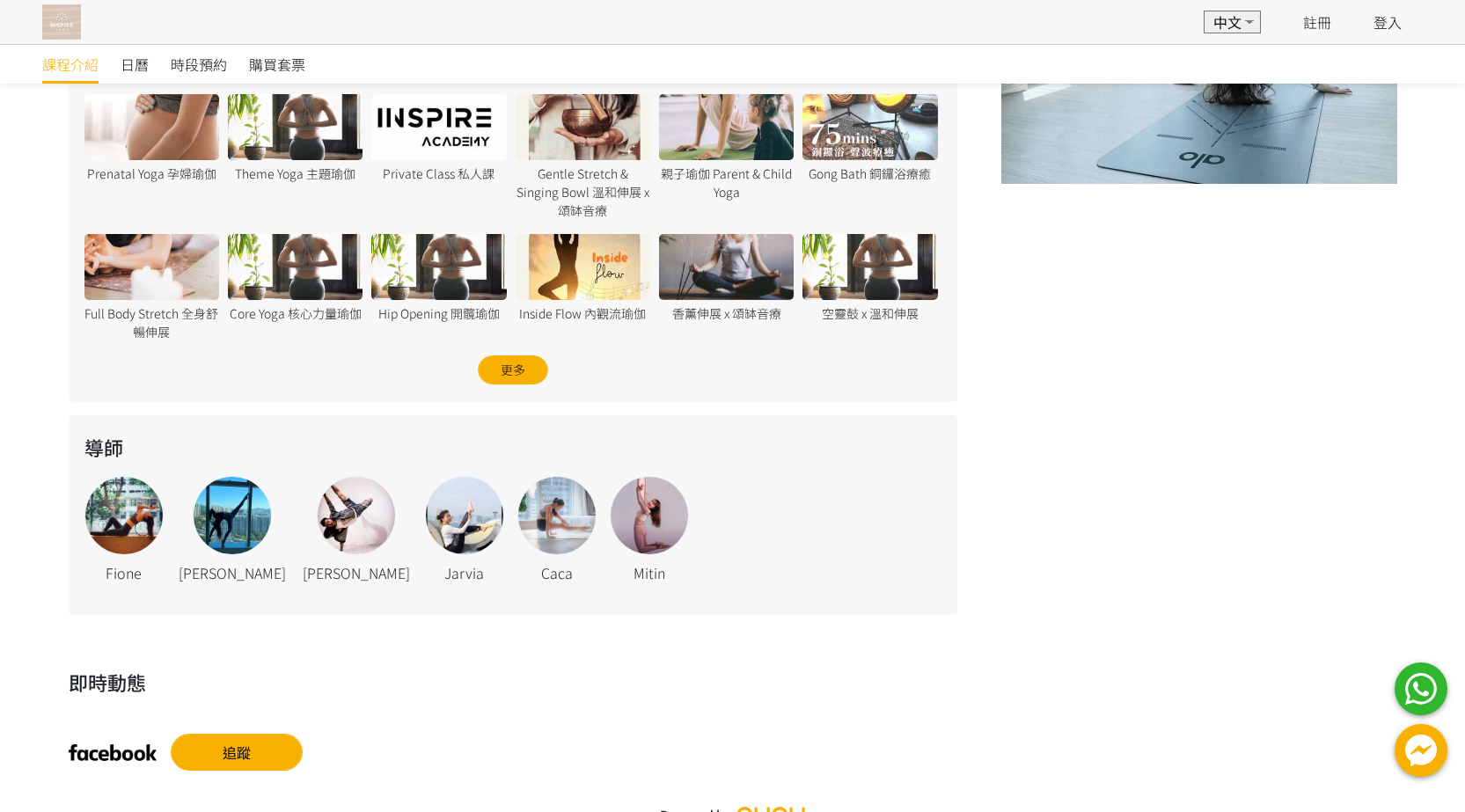
scroll to position [44, 0]
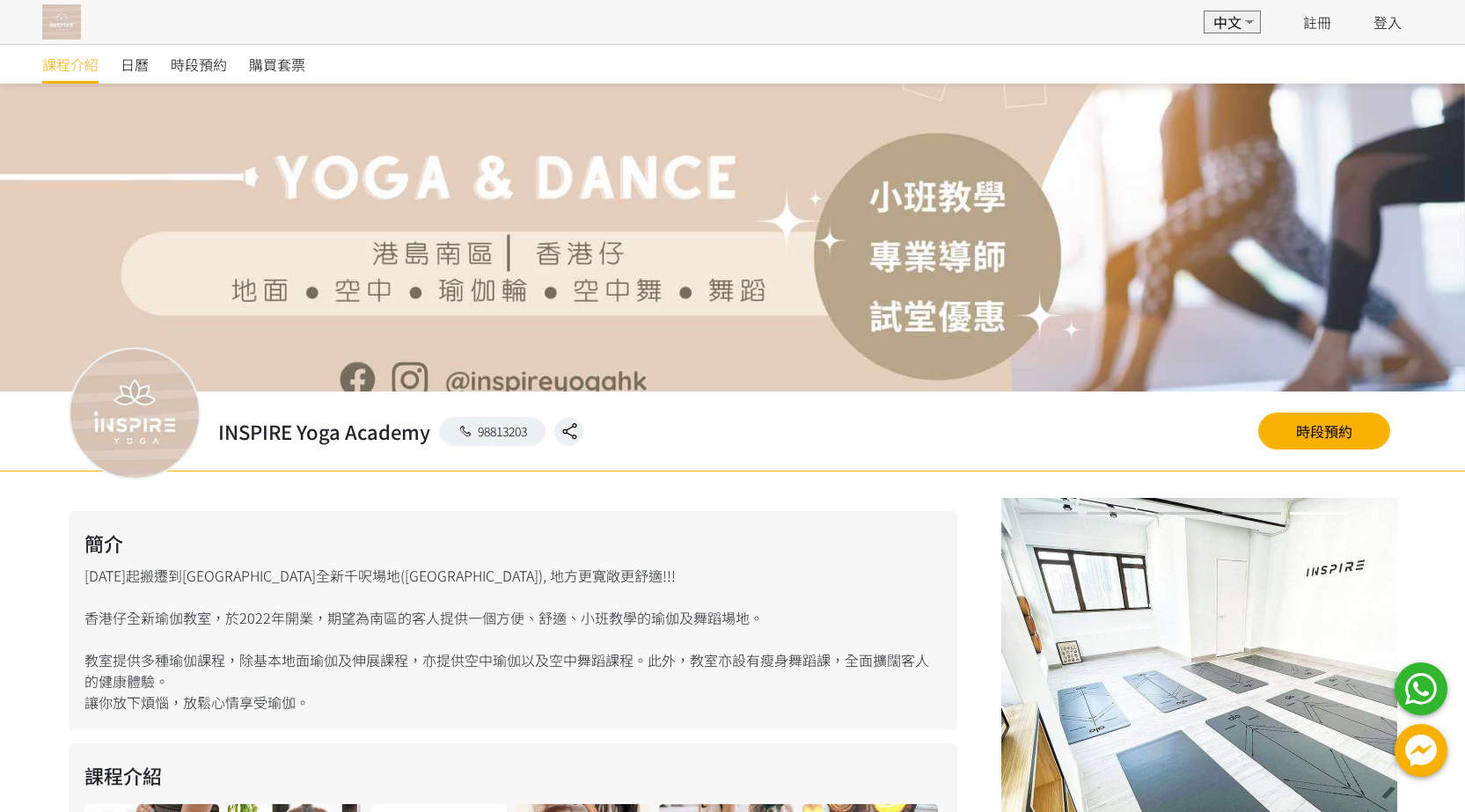
drag, startPoint x: 301, startPoint y: 437, endPoint x: 348, endPoint y: 433, distance: 47.2
click at [300, 437] on h2 "INSPIRE Yoga Academy" at bounding box center [323, 432] width 212 height 29
drag, startPoint x: 351, startPoint y: 433, endPoint x: 379, endPoint y: 433, distance: 28.0
click at [352, 433] on h2 "INSPIRE Yoga Academy" at bounding box center [323, 432] width 212 height 29
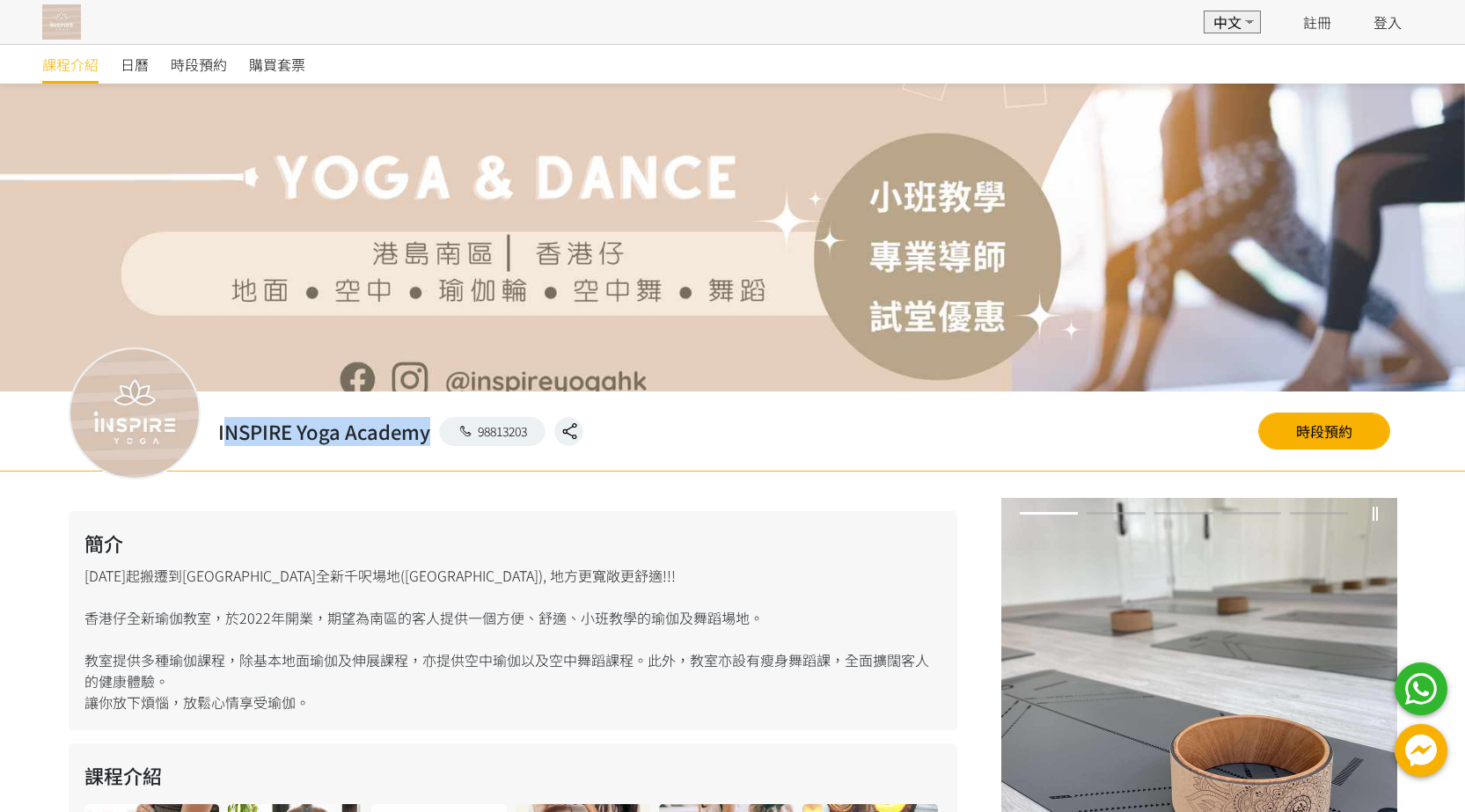
drag, startPoint x: 429, startPoint y: 434, endPoint x: 227, endPoint y: 438, distance: 202.0
click at [227, 438] on h2 "INSPIRE Yoga Academy" at bounding box center [323, 432] width 212 height 29
drag, startPoint x: 213, startPoint y: 445, endPoint x: 330, endPoint y: 438, distance: 117.2
click at [220, 443] on div "INSPIRE Yoga Academy 98813203" at bounding box center [401, 432] width 401 height 29
click at [407, 440] on h2 "INSPIRE Yoga Academy" at bounding box center [323, 432] width 212 height 29
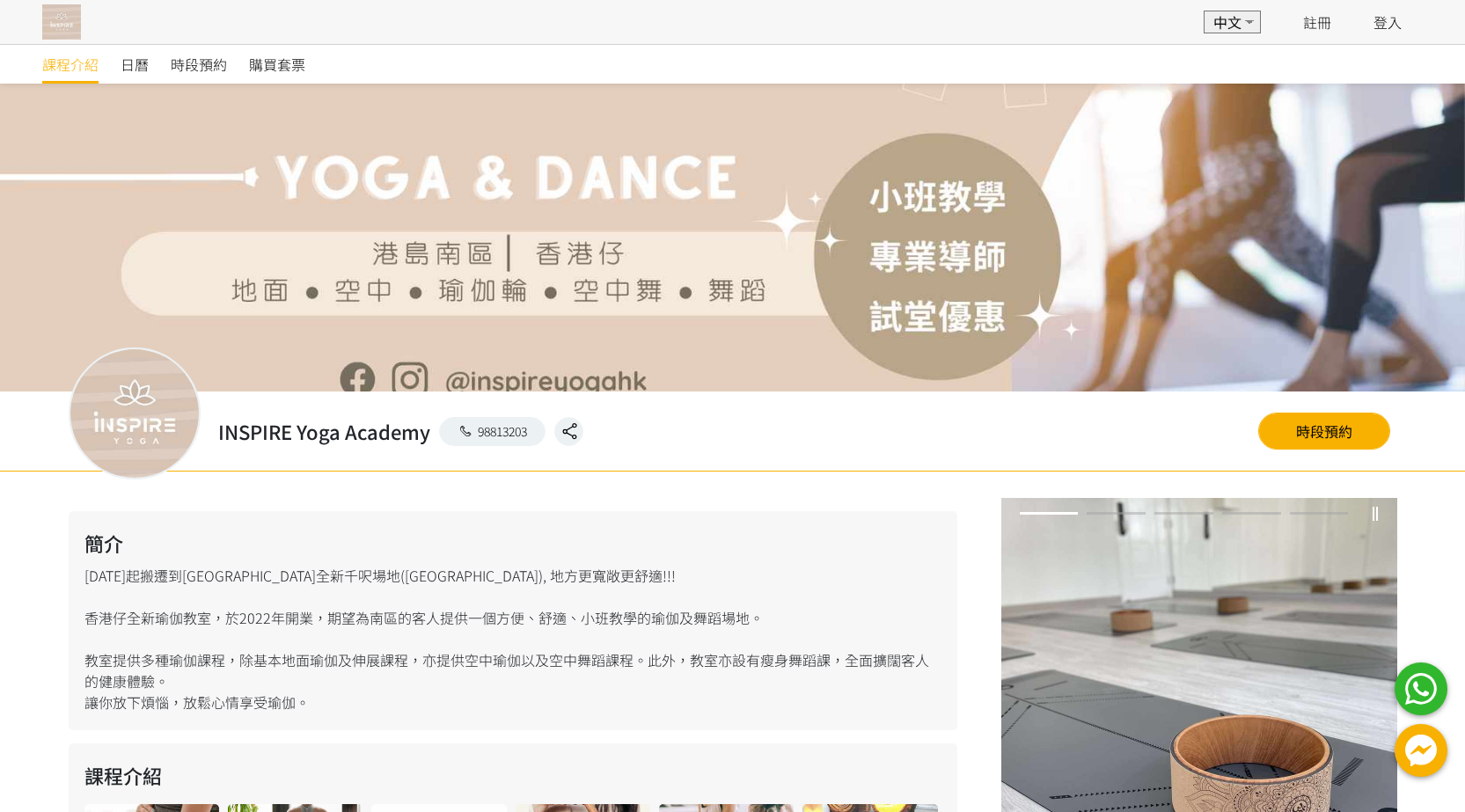
click at [432, 432] on div "98813203" at bounding box center [506, 432] width 154 height 29
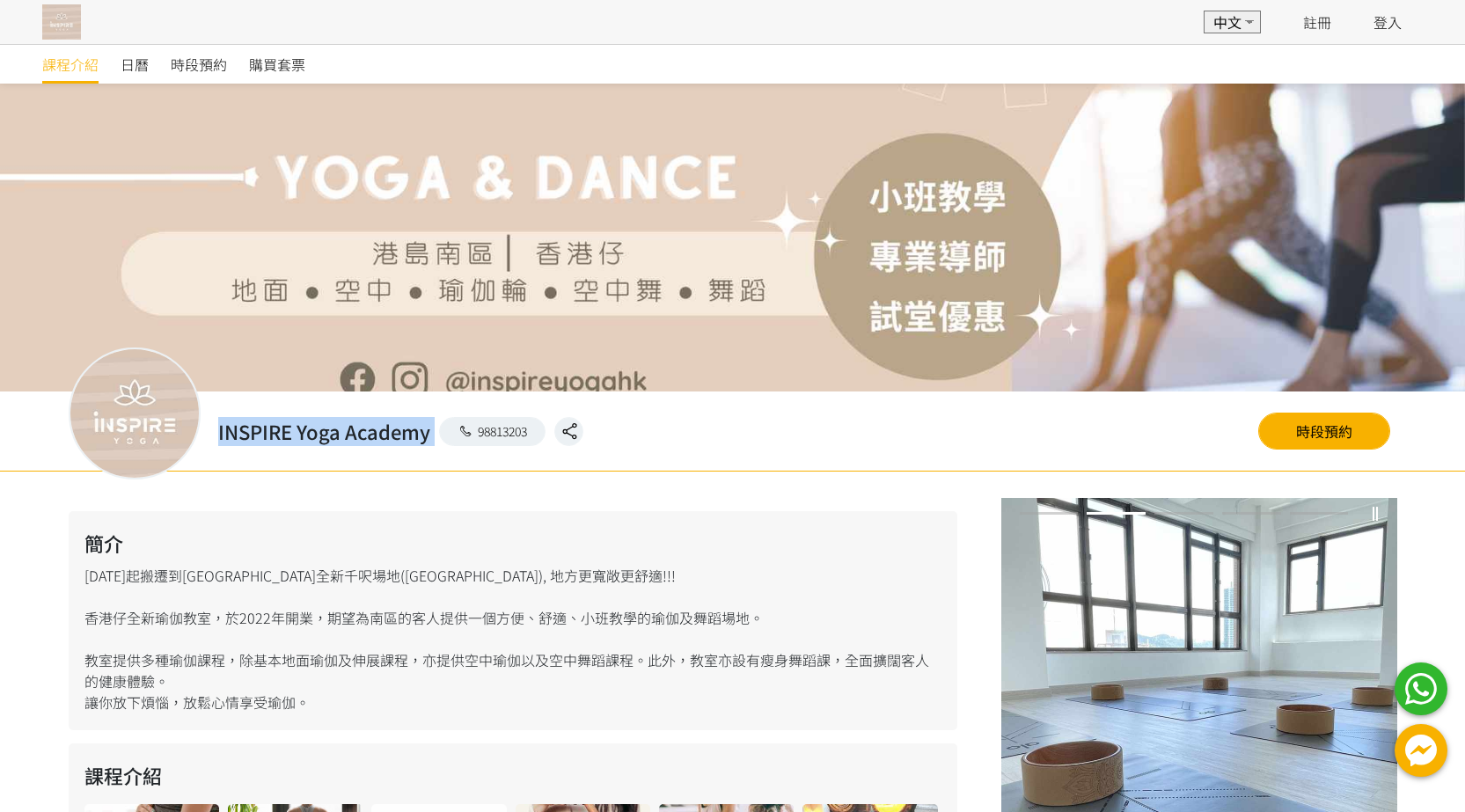
drag, startPoint x: 218, startPoint y: 432, endPoint x: 419, endPoint y: 420, distance: 201.4
click at [429, 420] on h2 "INSPIRE Yoga Academy" at bounding box center [323, 432] width 212 height 29
copy h2 "INSPIRE Yoga Academy"
